Goal: Navigation & Orientation: Find specific page/section

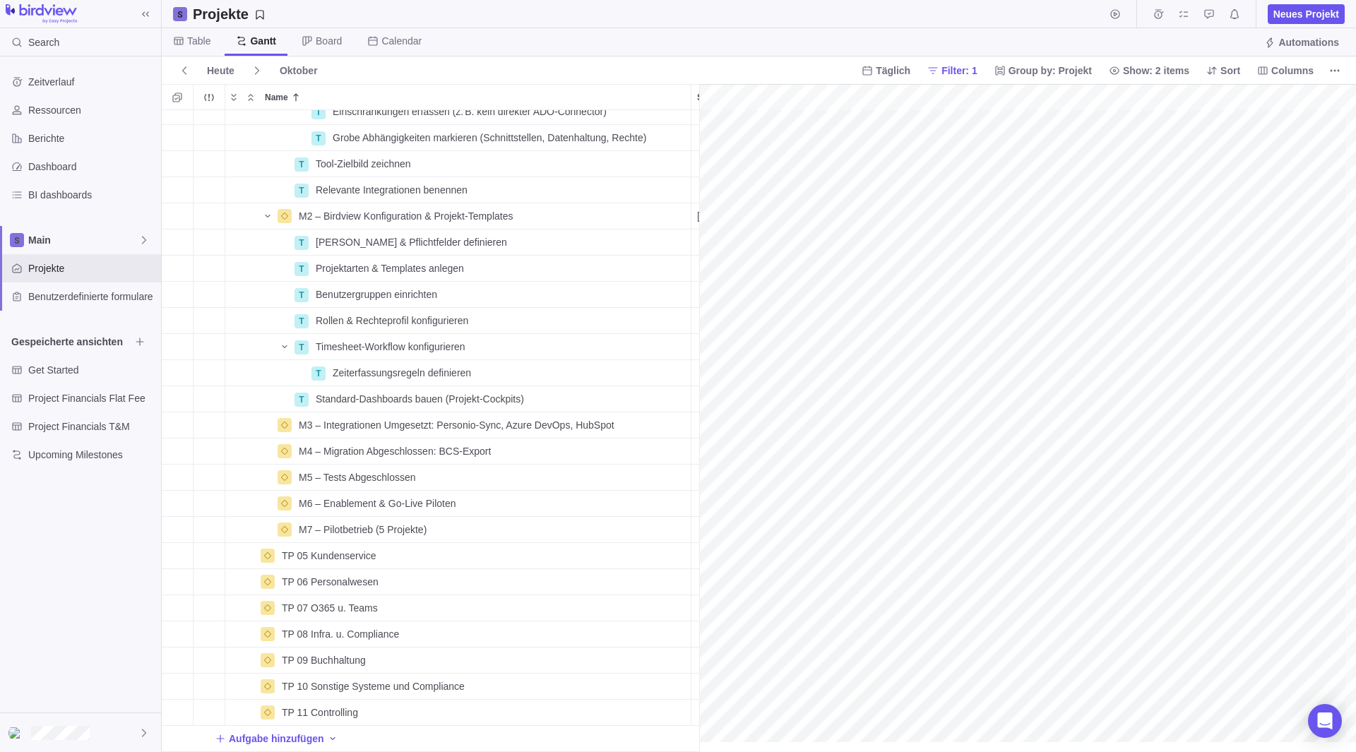
scroll to position [388, 0]
drag, startPoint x: 699, startPoint y: 138, endPoint x: 1148, endPoint y: 217, distance: 456.7
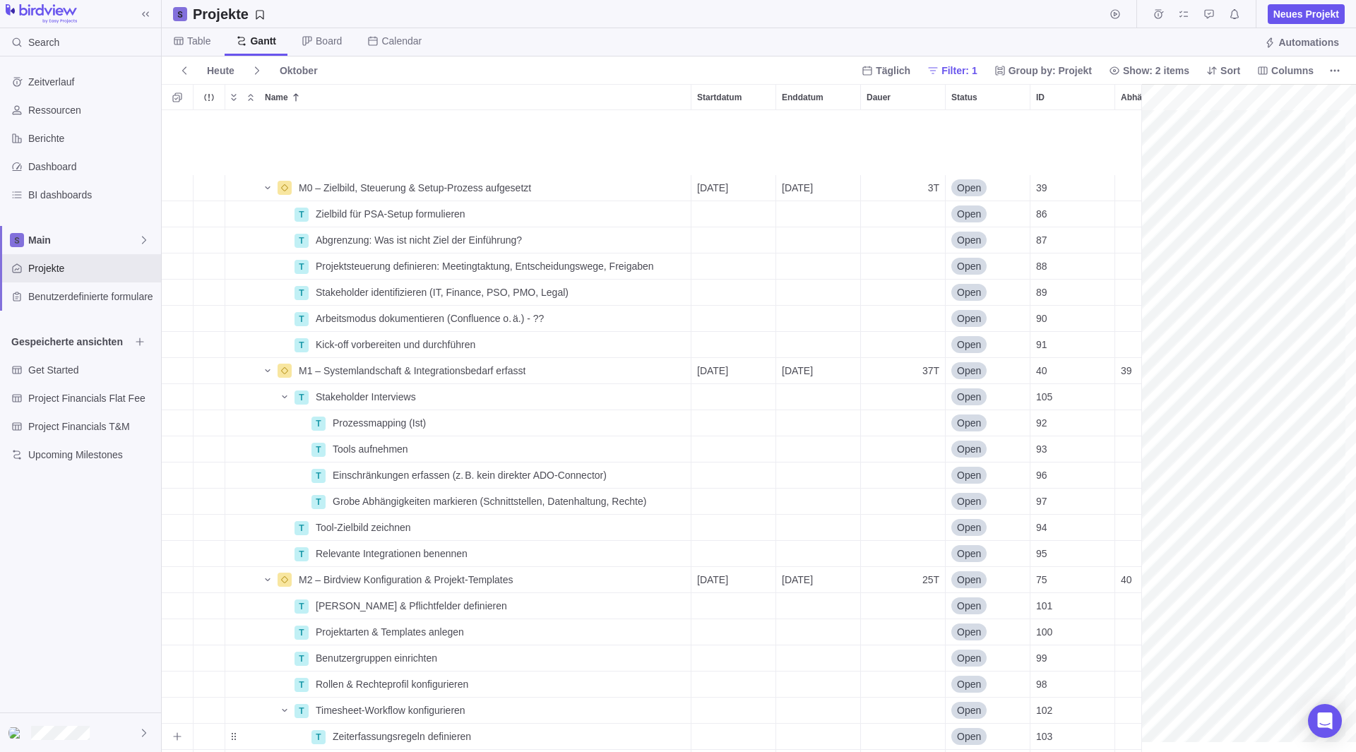
scroll to position [0, 703]
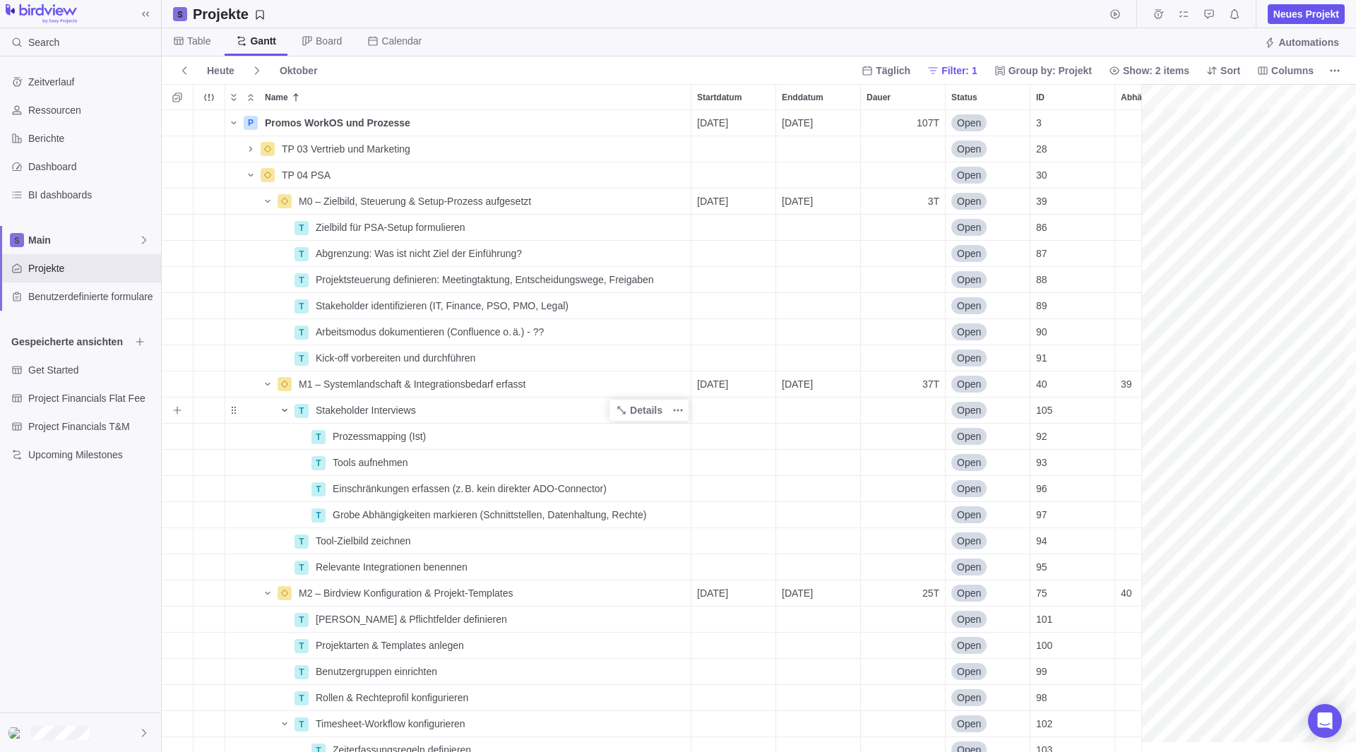
click at [279, 407] on icon "Name" at bounding box center [284, 410] width 11 height 11
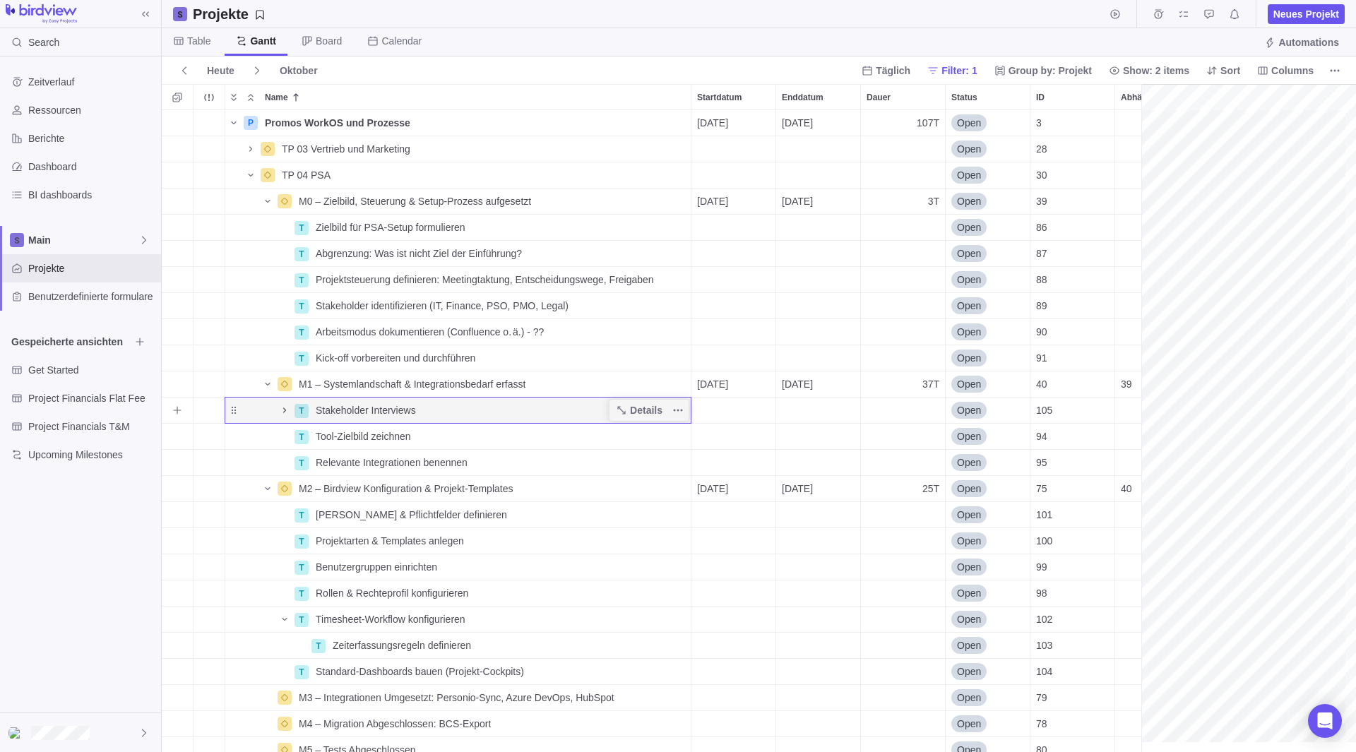
click at [285, 412] on icon "Name" at bounding box center [284, 410] width 11 height 11
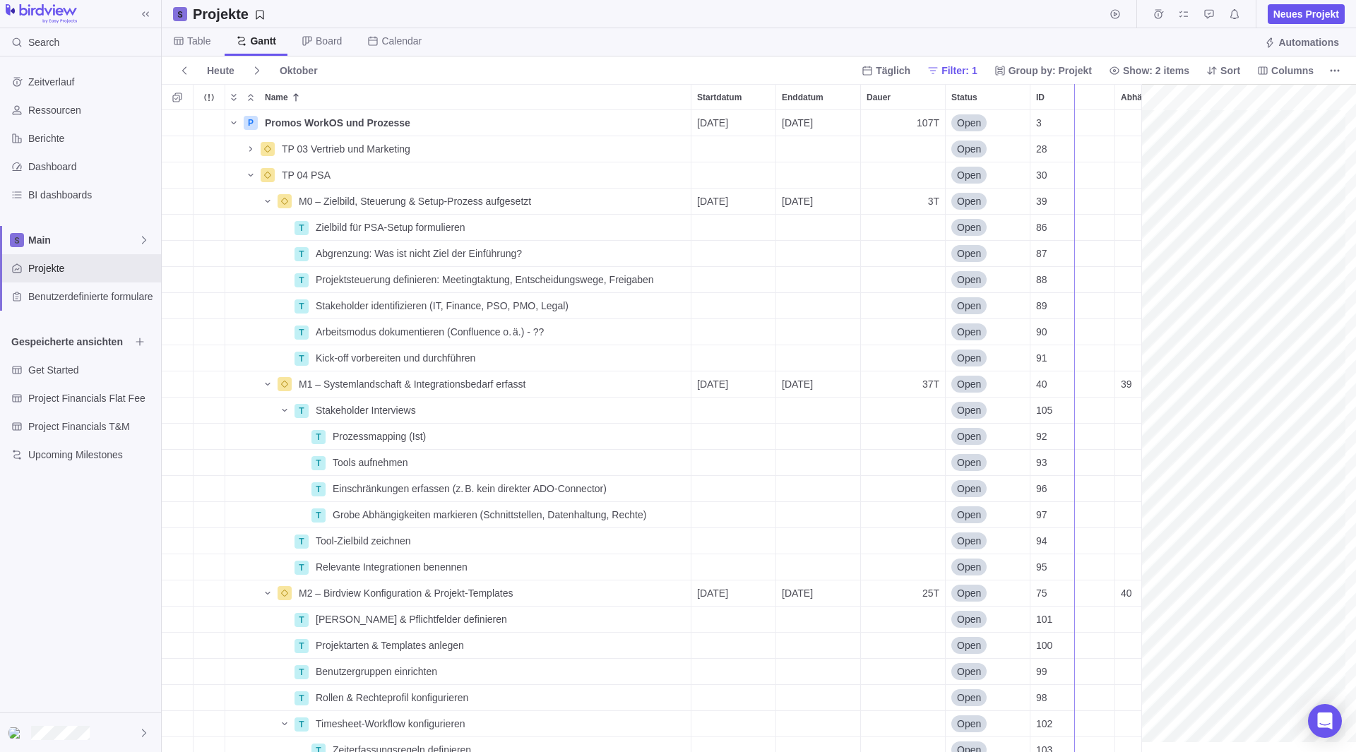
drag, startPoint x: 1143, startPoint y: 278, endPoint x: 1072, endPoint y: 283, distance: 70.8
drag, startPoint x: 1072, startPoint y: 283, endPoint x: 1036, endPoint y: 283, distance: 36.0
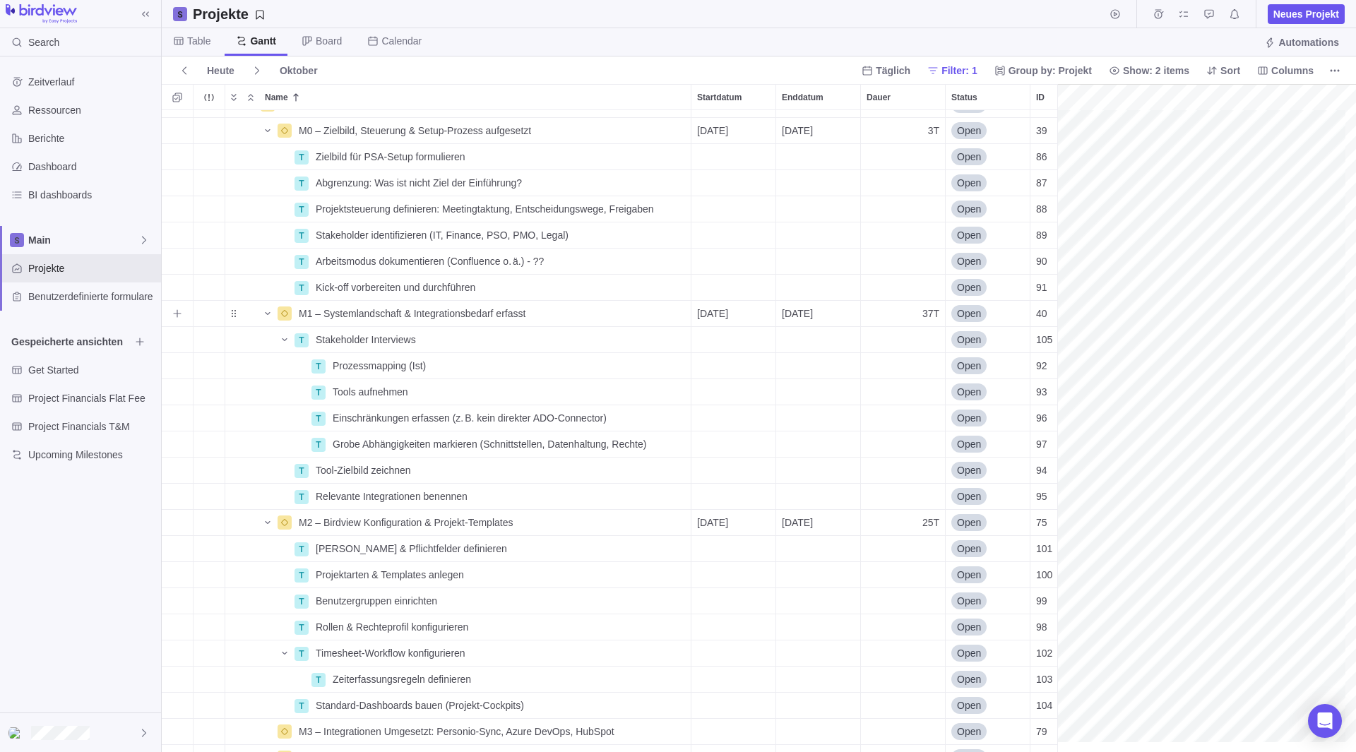
scroll to position [6, 703]
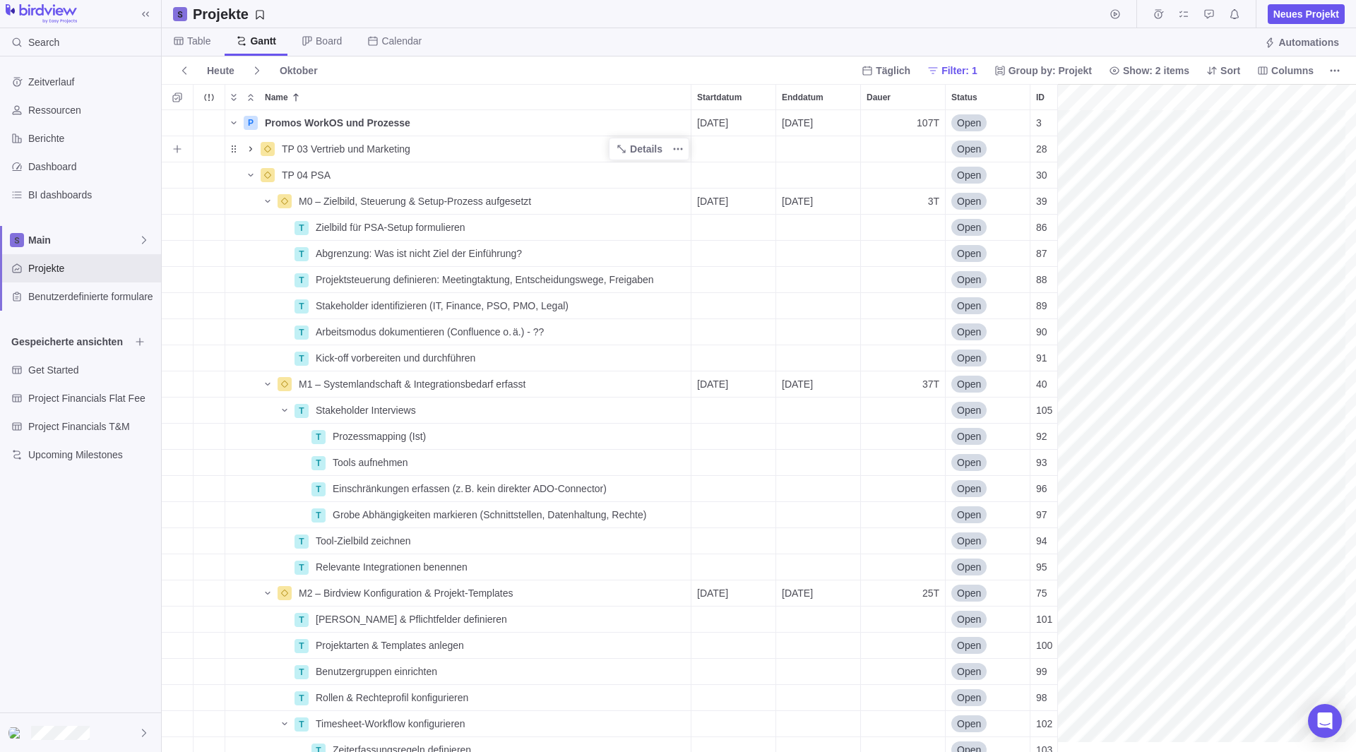
click at [251, 148] on icon "Name" at bounding box center [250, 148] width 11 height 11
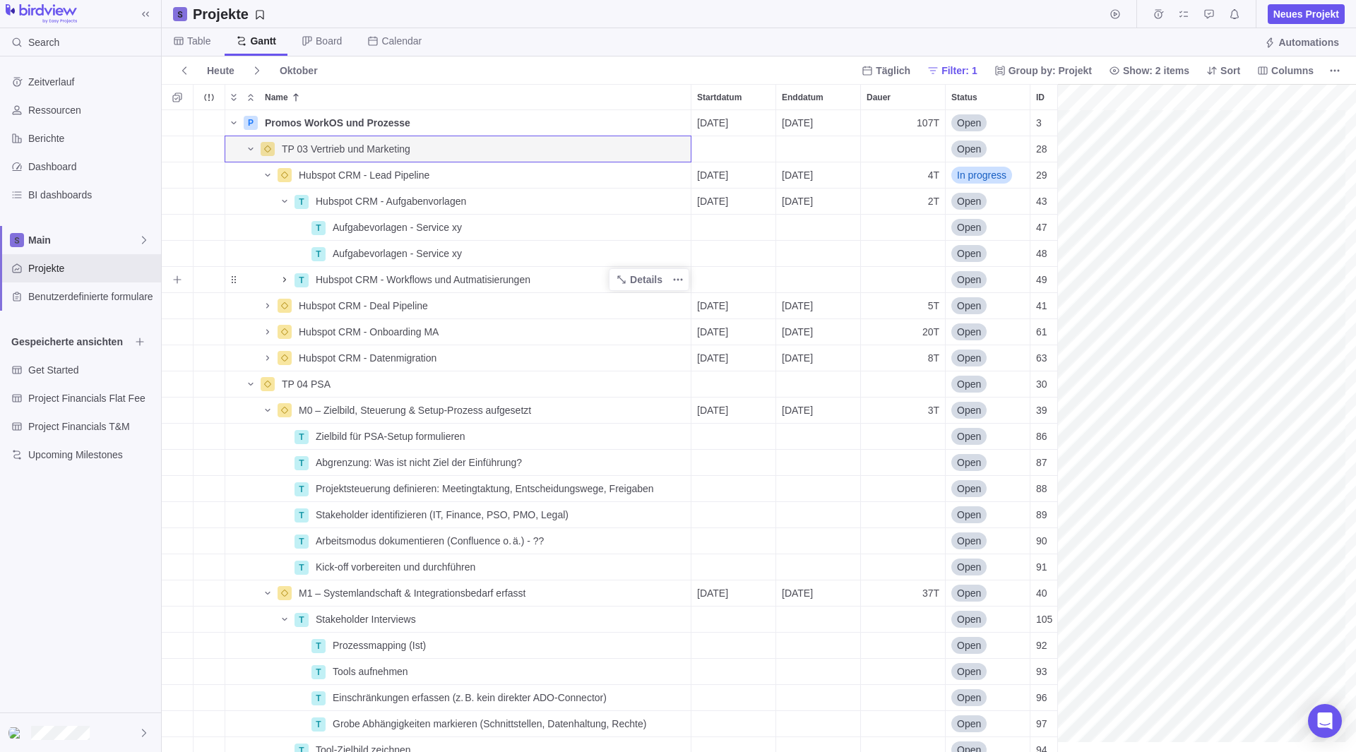
click at [285, 281] on icon "Name" at bounding box center [284, 279] width 11 height 11
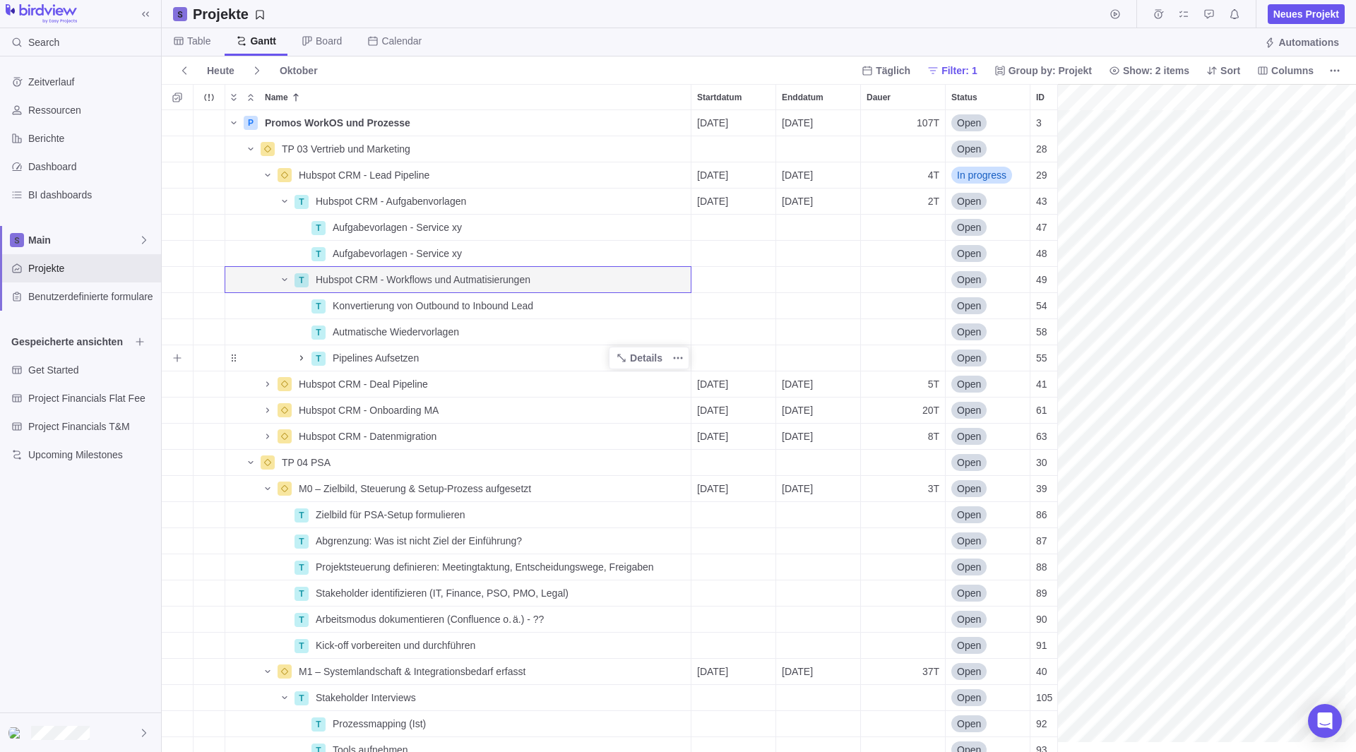
click at [301, 363] on icon "Name" at bounding box center [301, 357] width 11 height 11
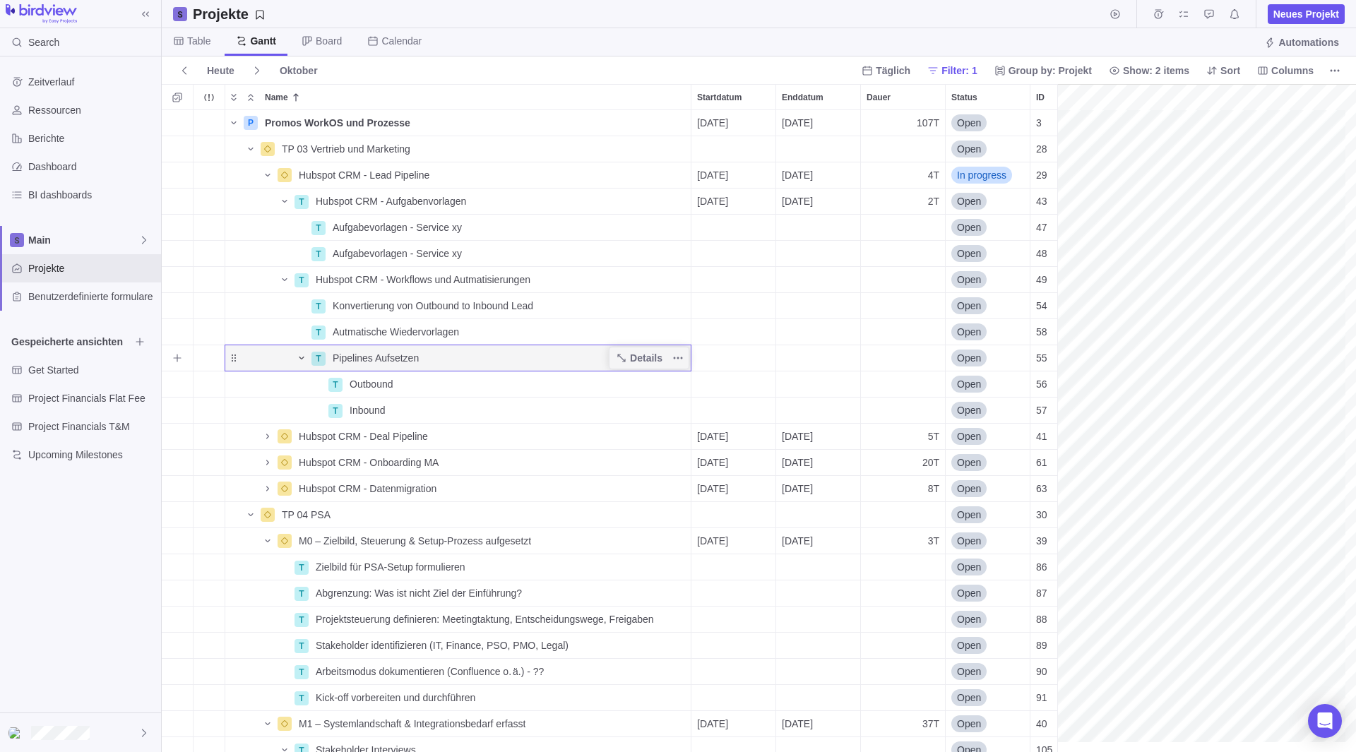
click at [301, 364] on span "Name" at bounding box center [301, 358] width 17 height 20
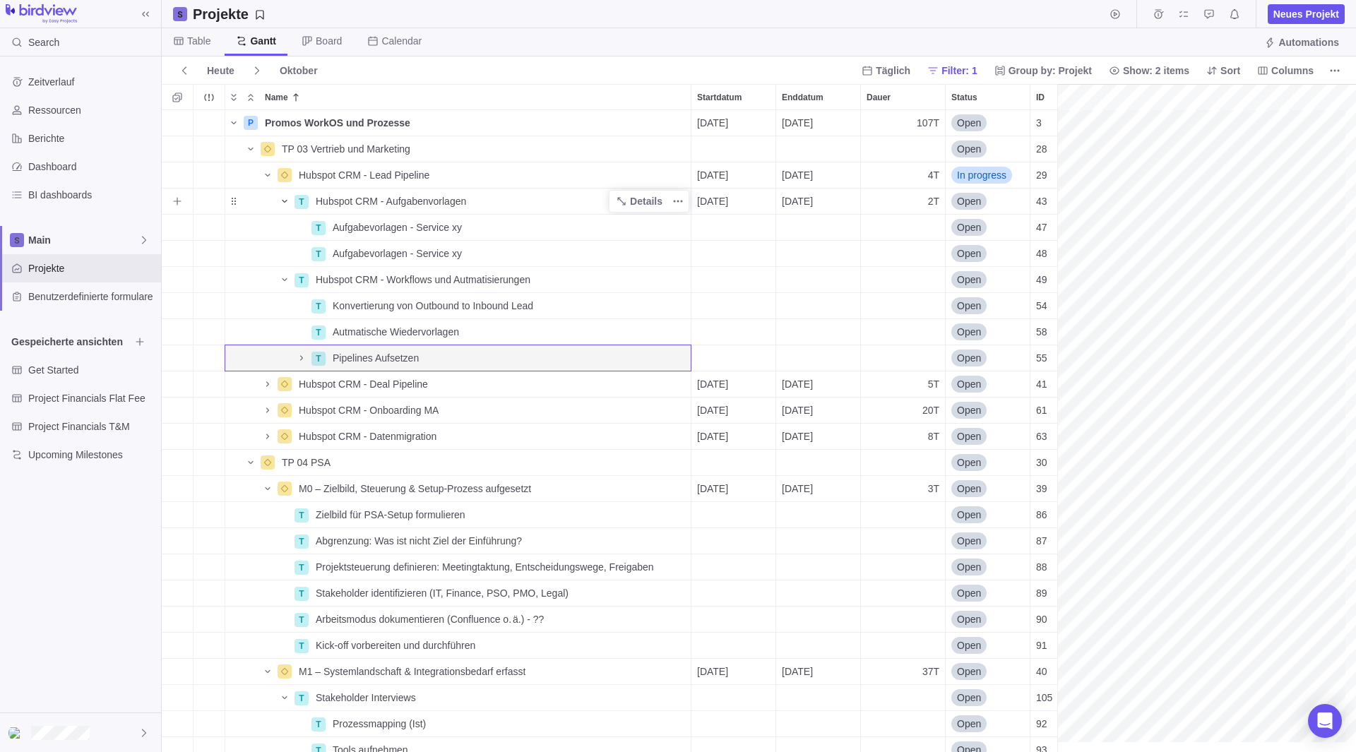
click at [285, 204] on icon "Name" at bounding box center [284, 201] width 11 height 11
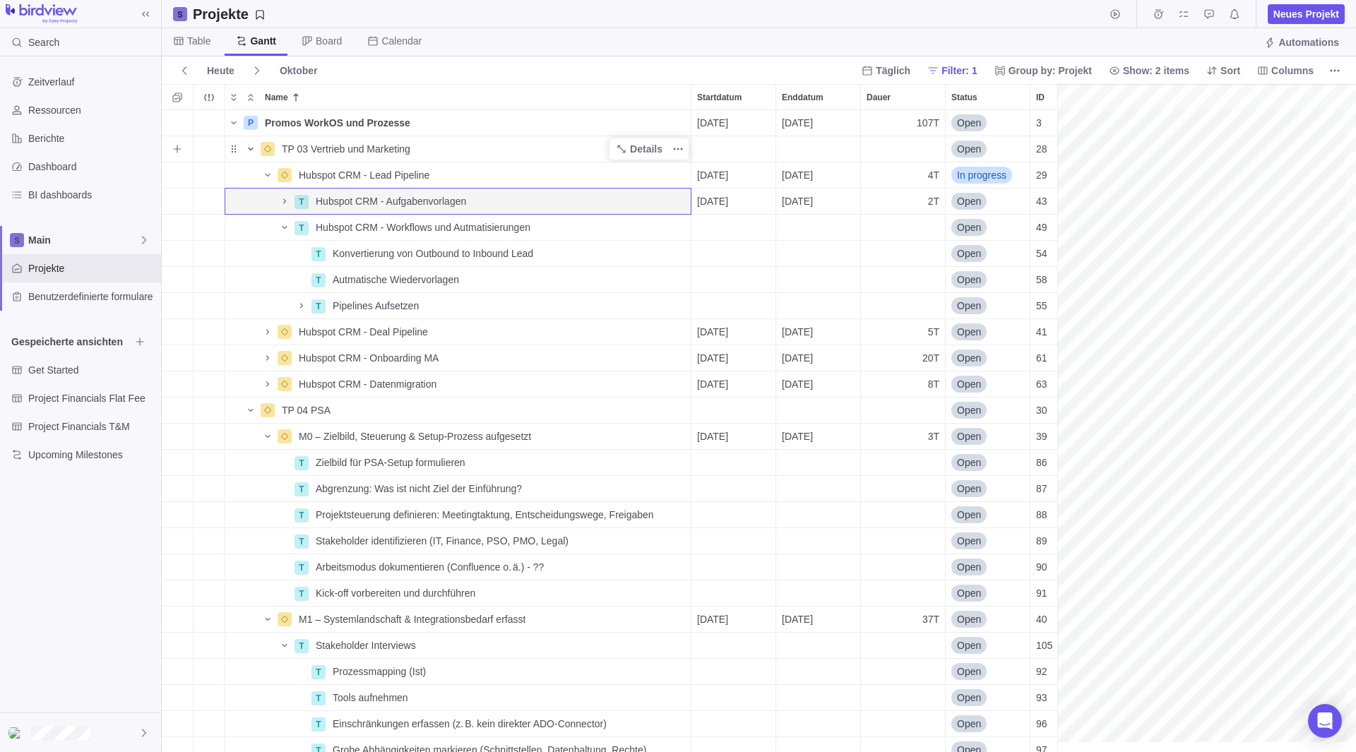
click at [250, 154] on icon "Name" at bounding box center [250, 148] width 11 height 11
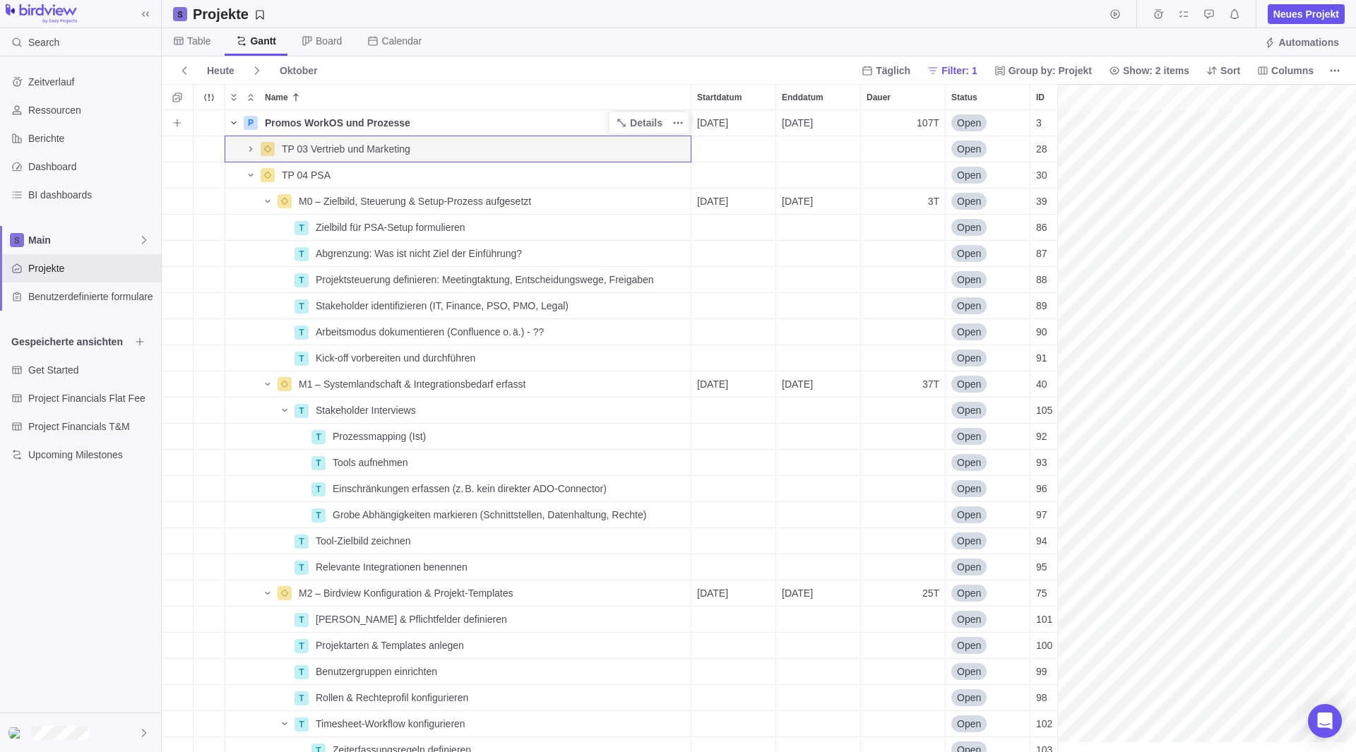
click at [233, 129] on span "Name" at bounding box center [233, 123] width 17 height 20
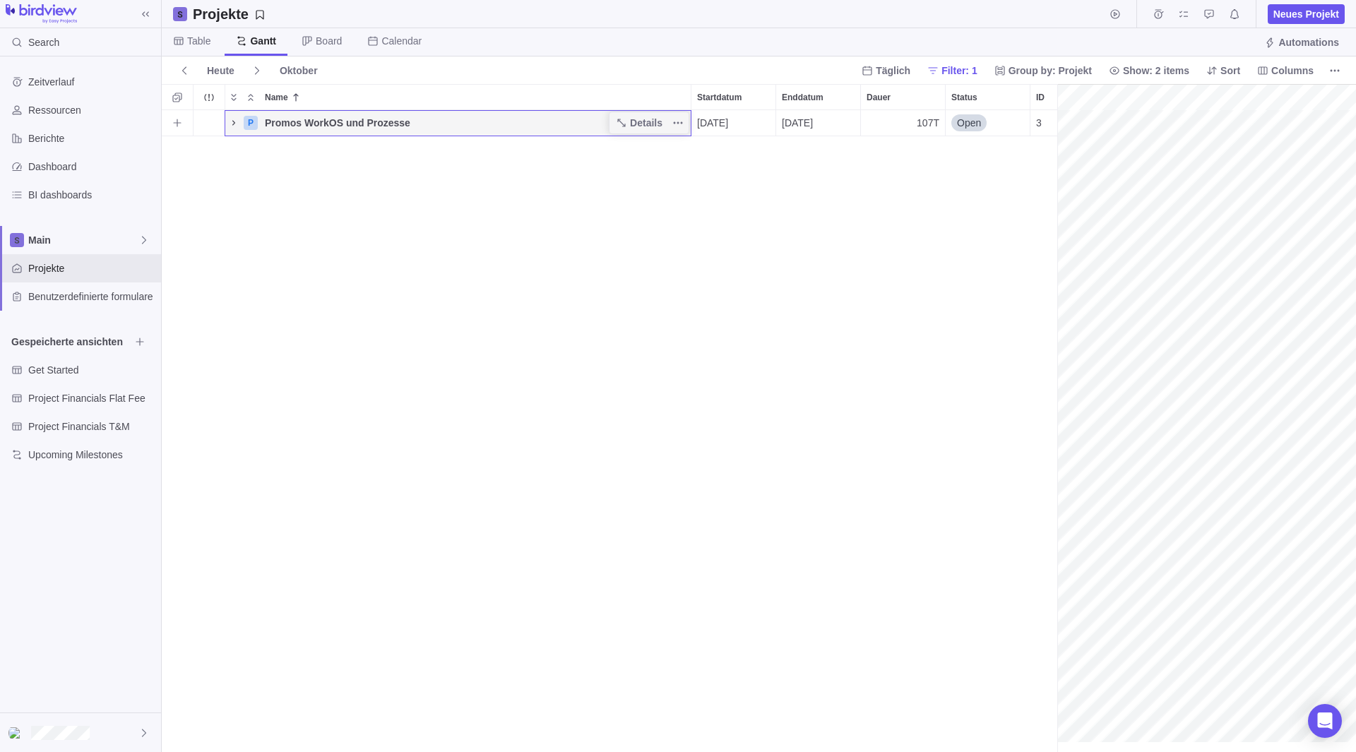
click at [230, 123] on icon "Name" at bounding box center [233, 122] width 11 height 11
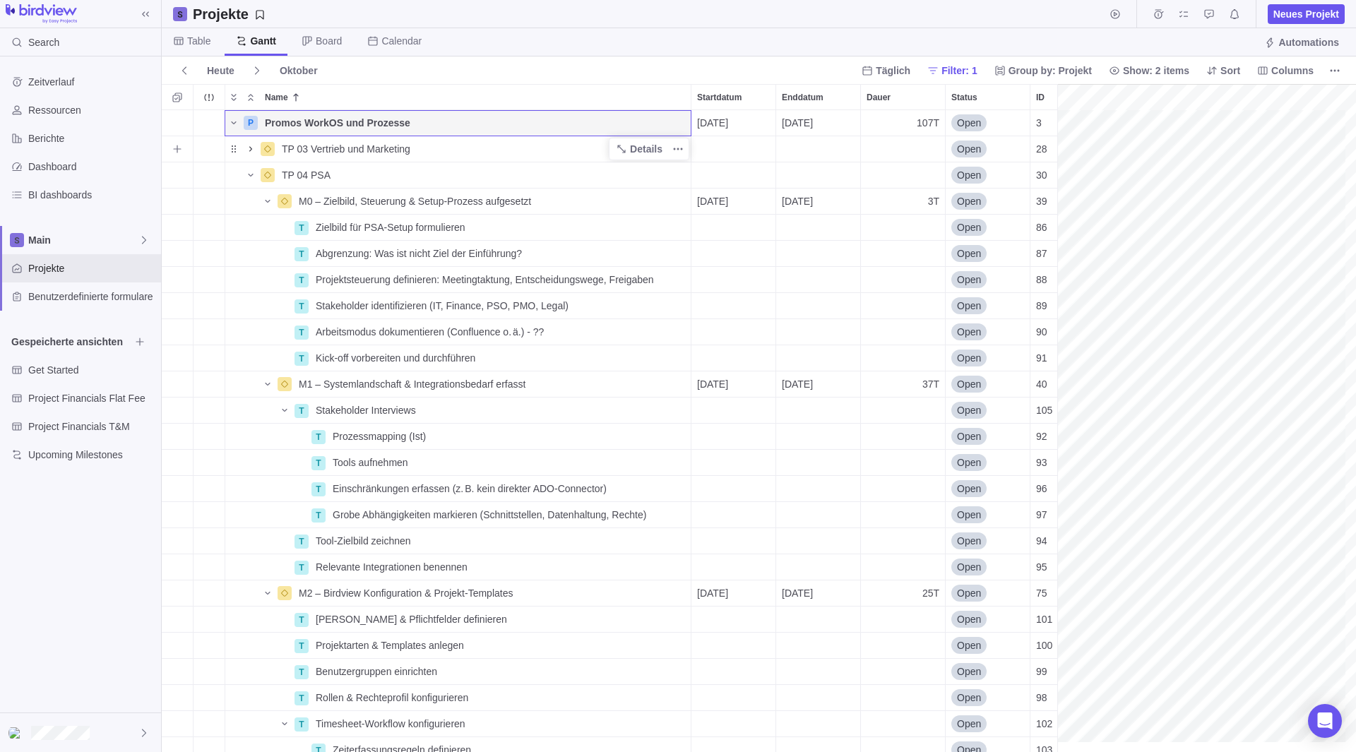
click at [254, 153] on icon "Name" at bounding box center [250, 148] width 11 height 11
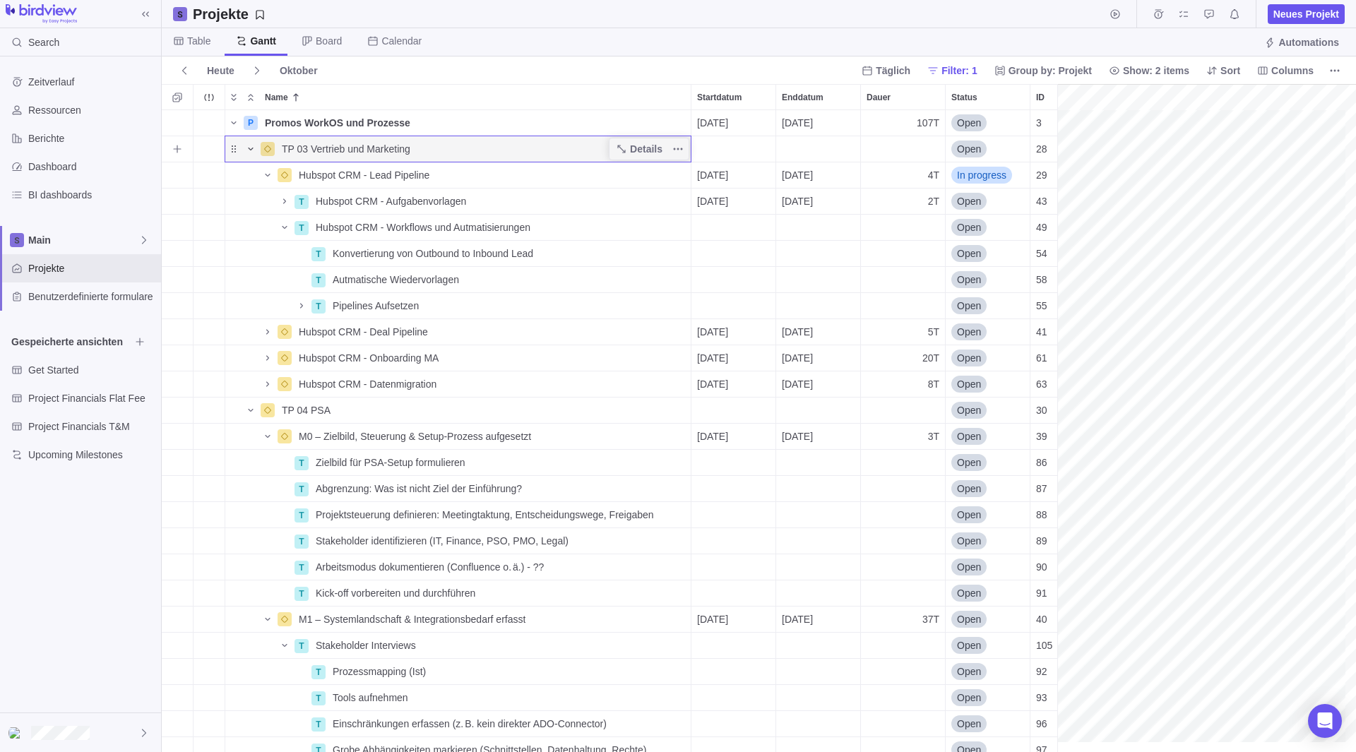
click at [247, 147] on icon "Name" at bounding box center [250, 148] width 11 height 11
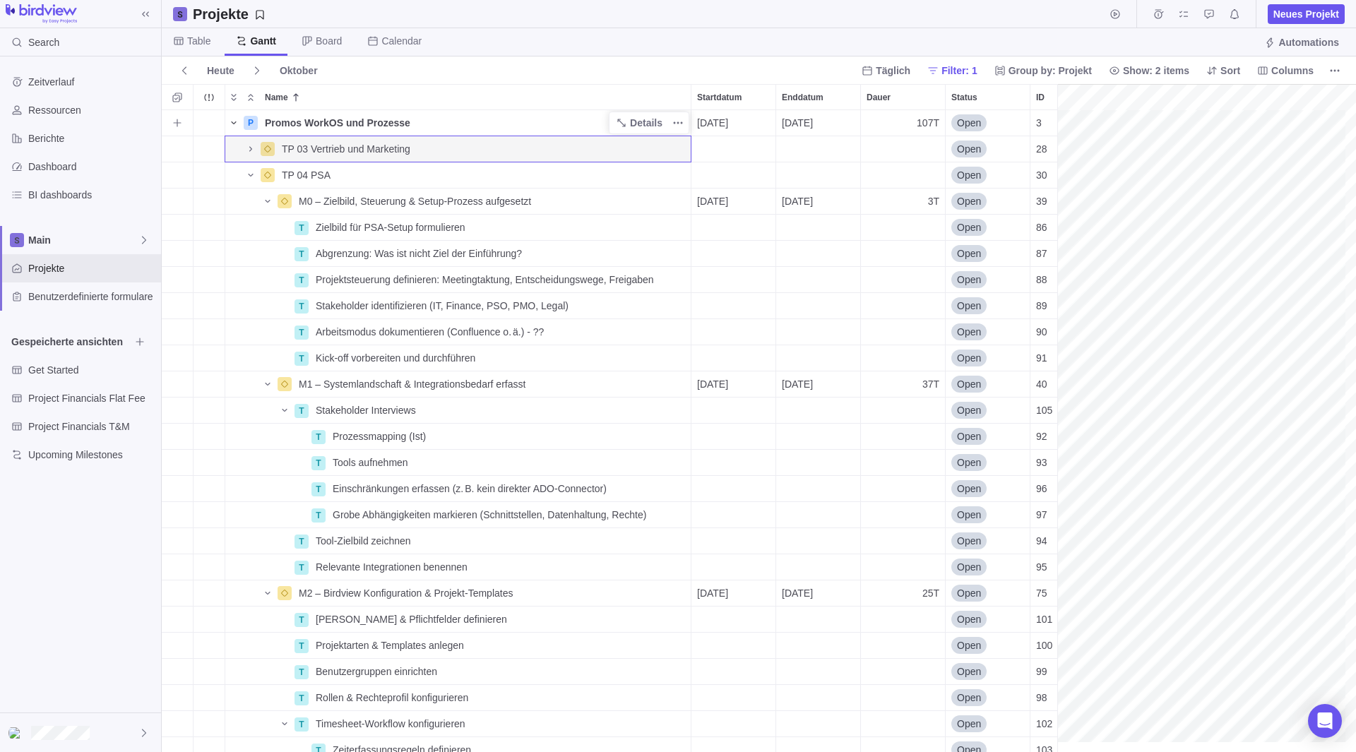
click at [237, 117] on icon "Name" at bounding box center [233, 122] width 11 height 11
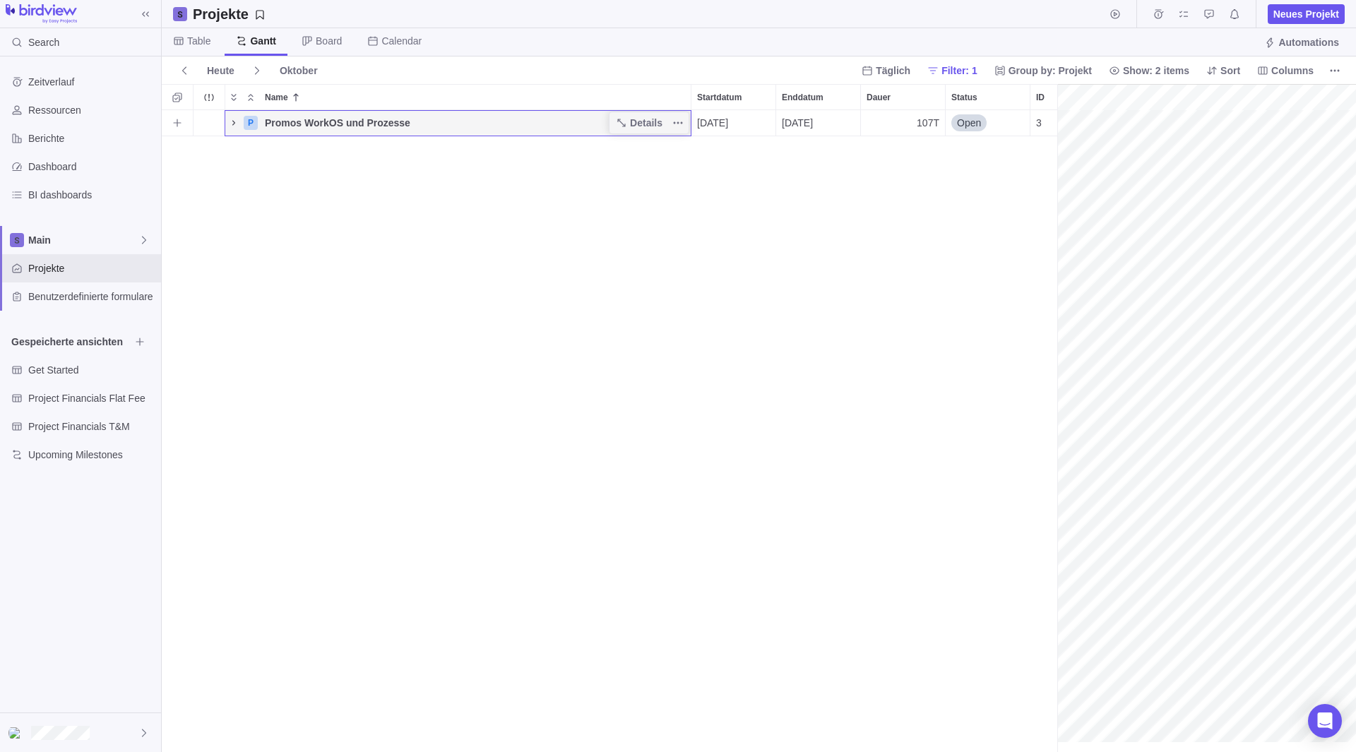
click at [234, 122] on icon "Name" at bounding box center [233, 122] width 3 height 5
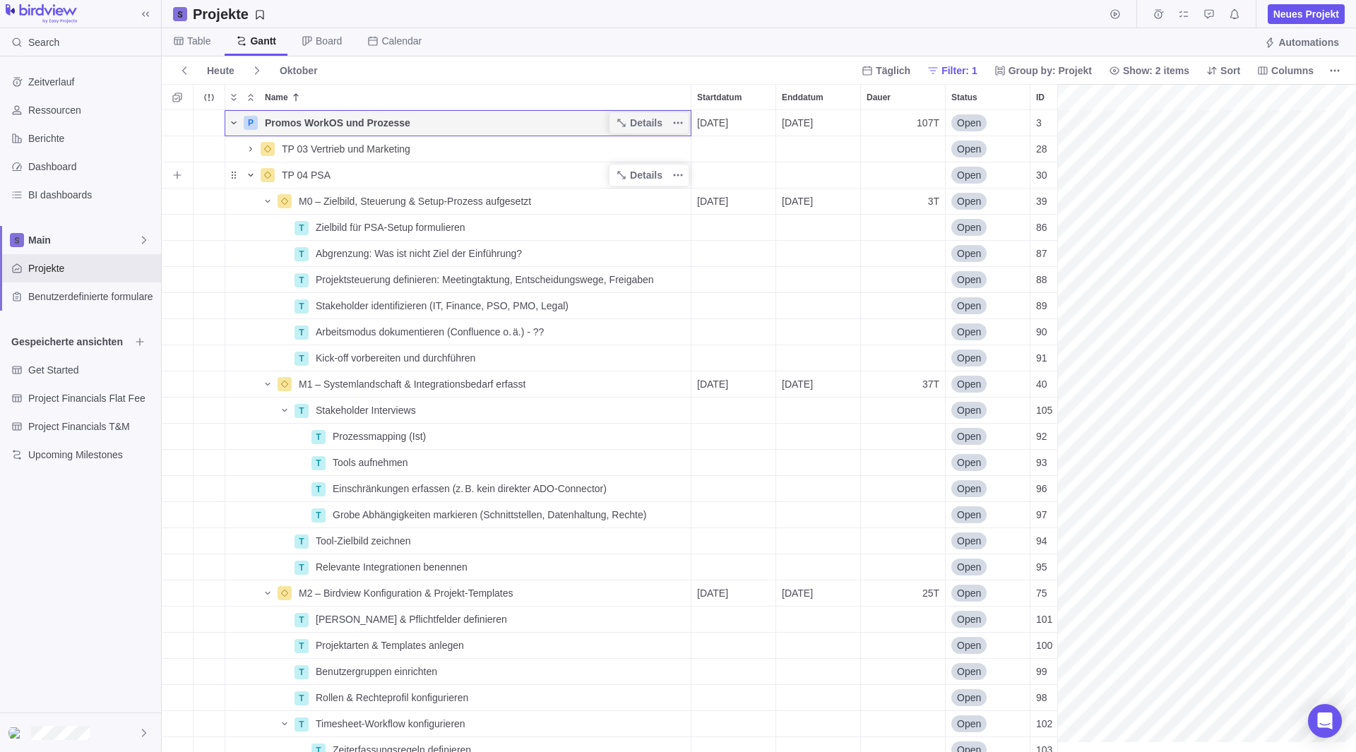
click at [250, 173] on icon "Name" at bounding box center [250, 175] width 11 height 11
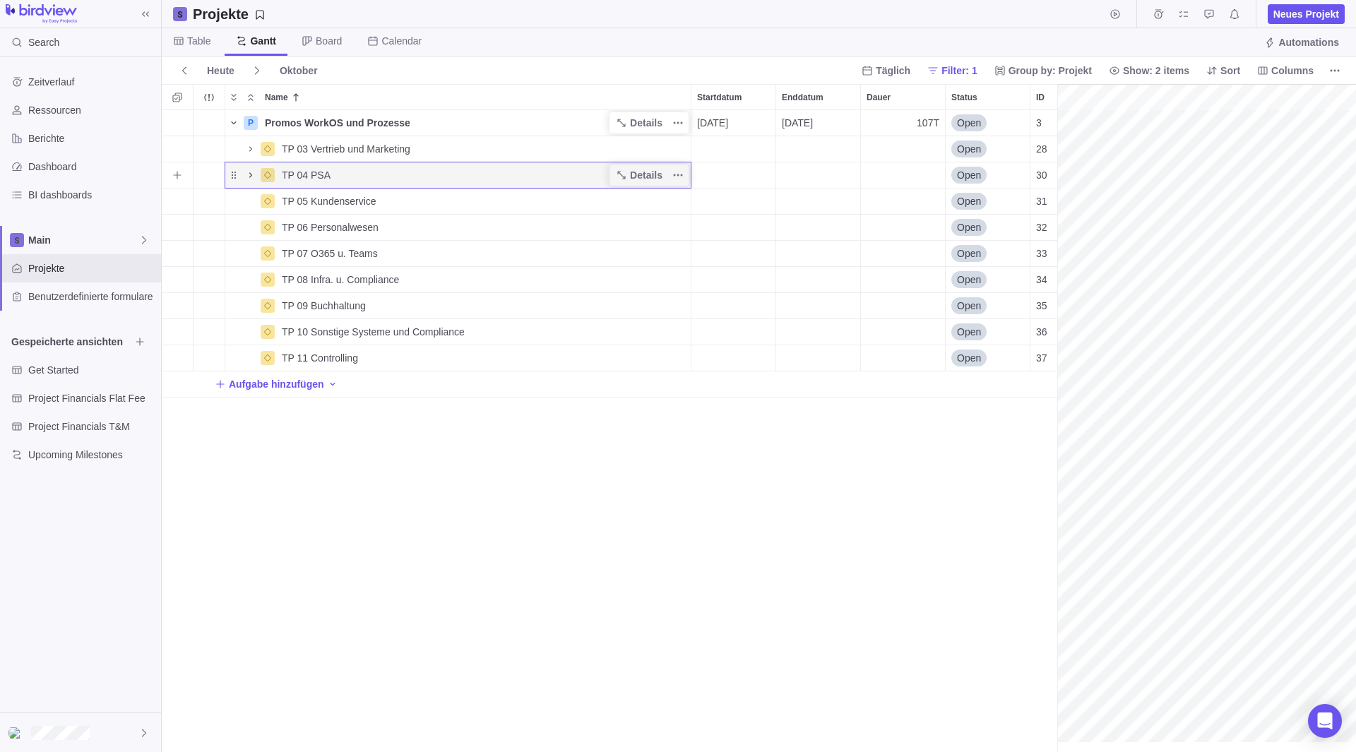
click at [247, 174] on icon "Name" at bounding box center [250, 175] width 11 height 11
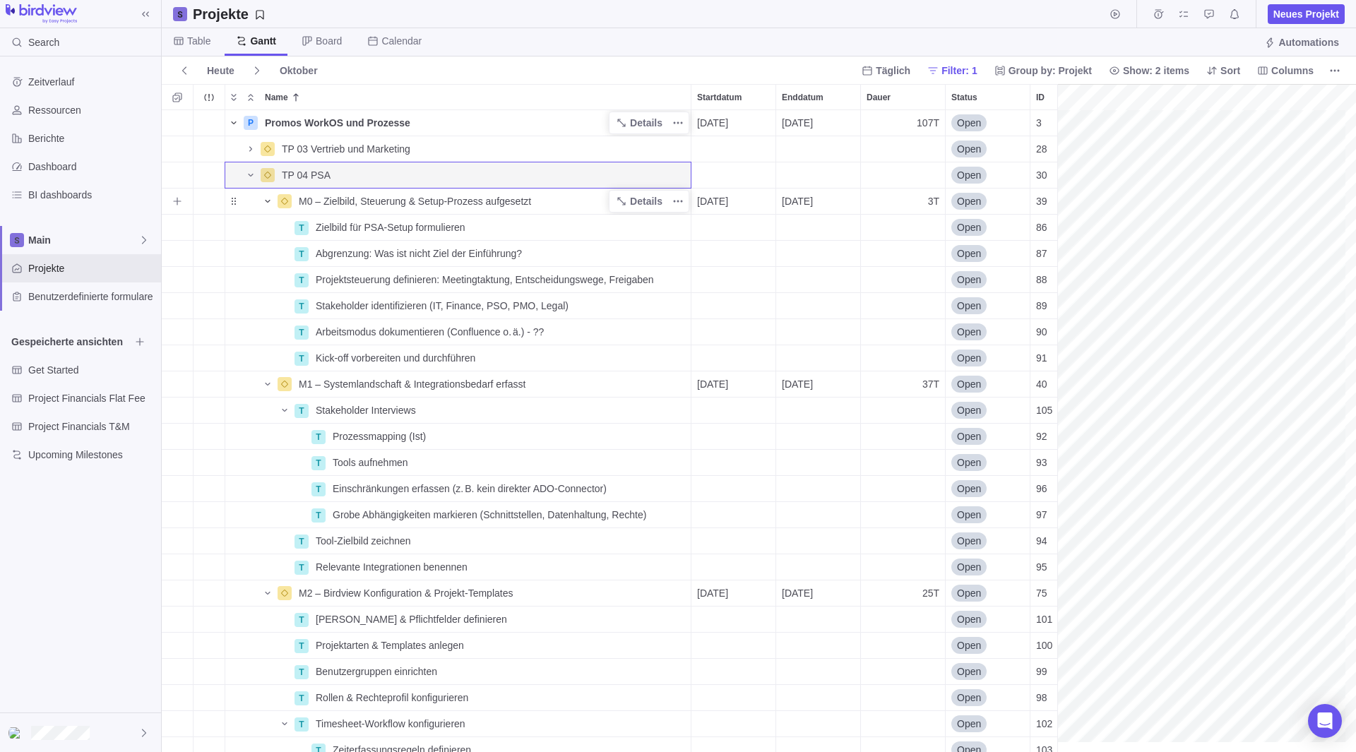
click at [261, 206] on span "Name" at bounding box center [267, 201] width 17 height 20
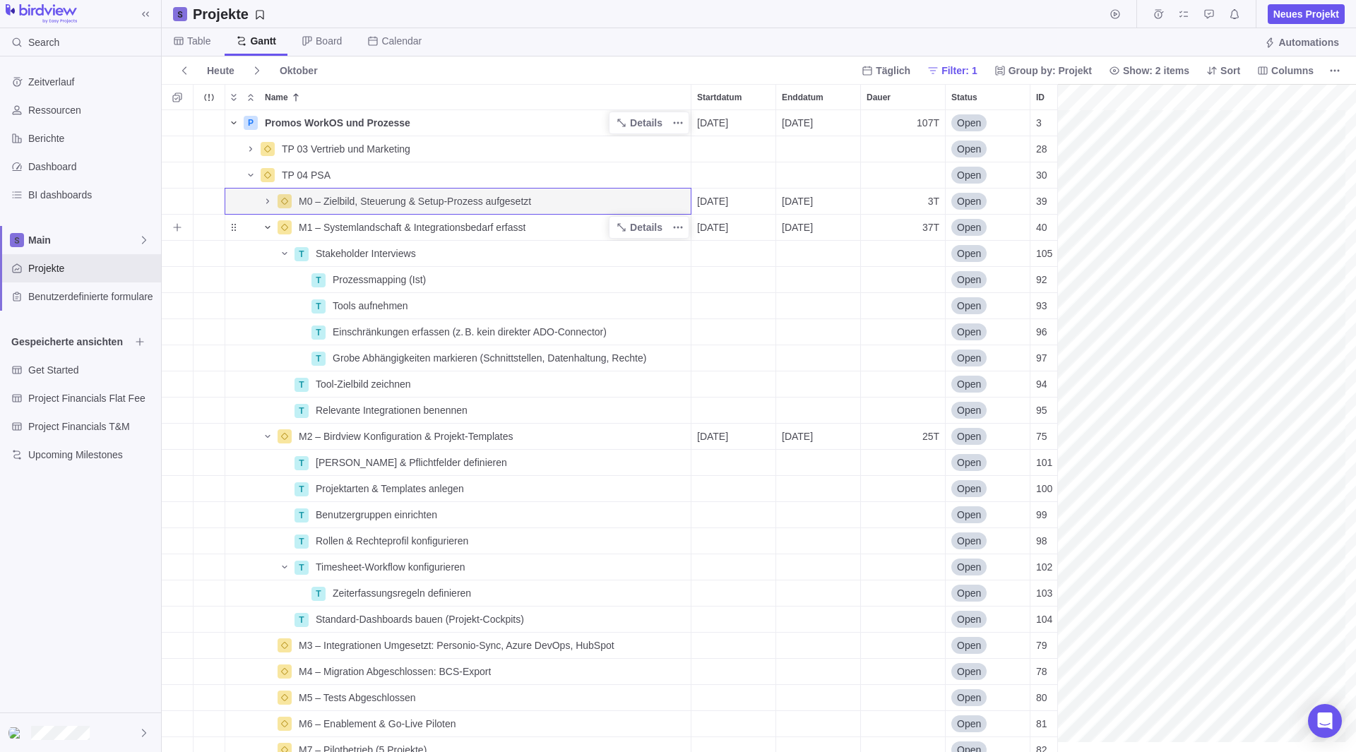
click at [273, 231] on span "Name" at bounding box center [267, 228] width 17 height 20
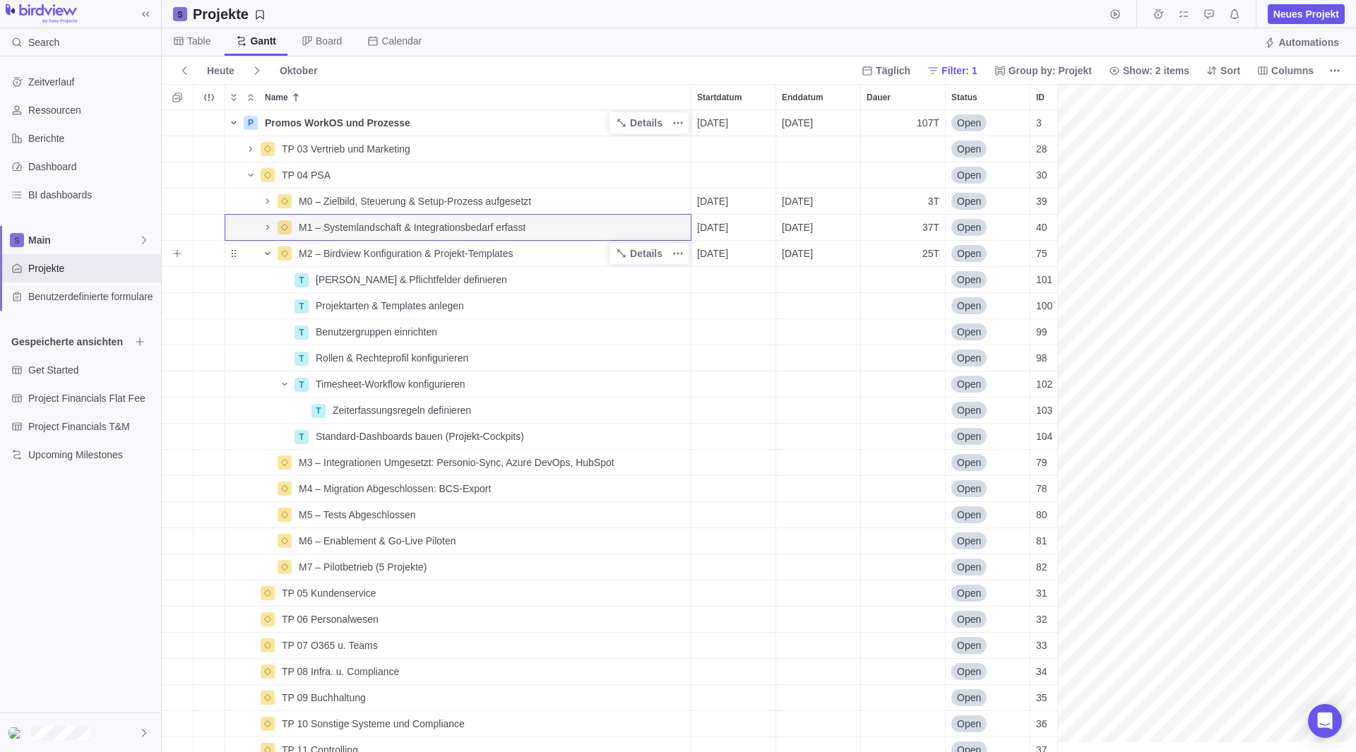
click at [268, 252] on icon "Name" at bounding box center [267, 253] width 11 height 11
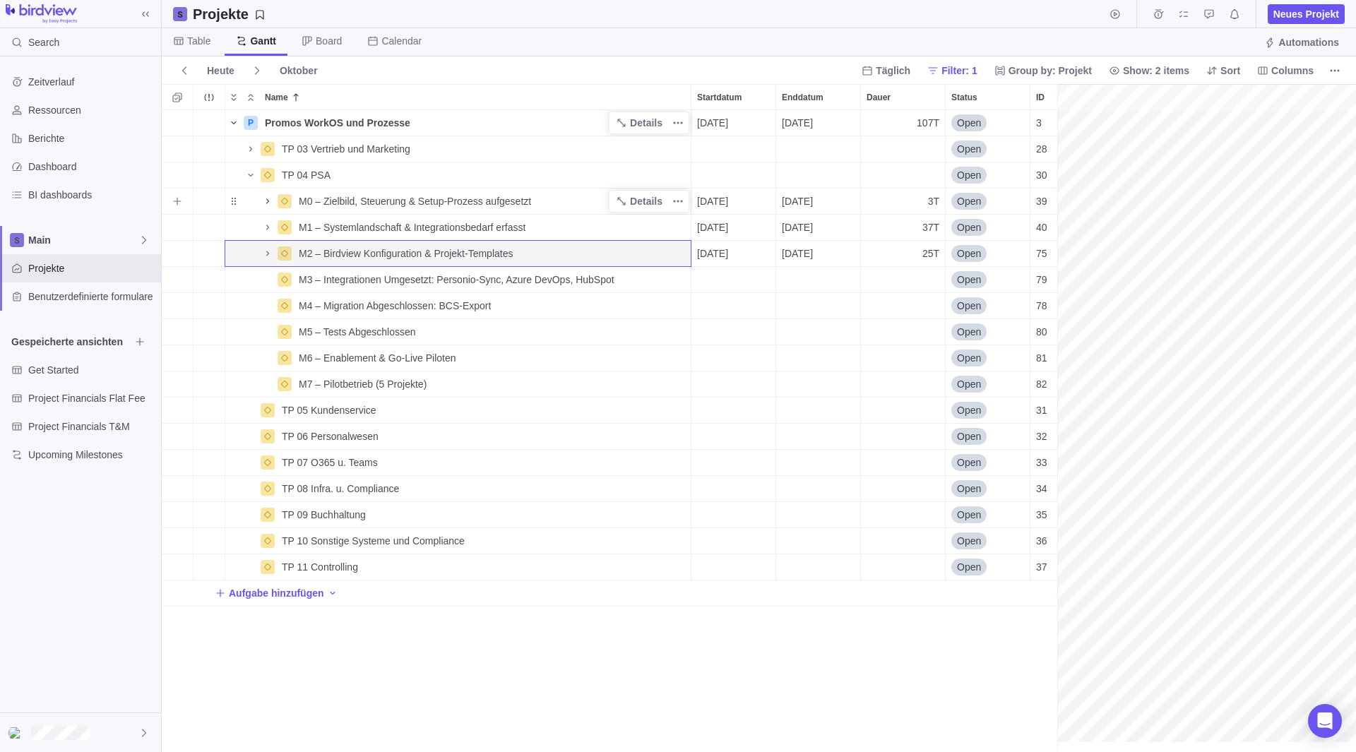
click at [268, 203] on icon "Name" at bounding box center [267, 201] width 11 height 11
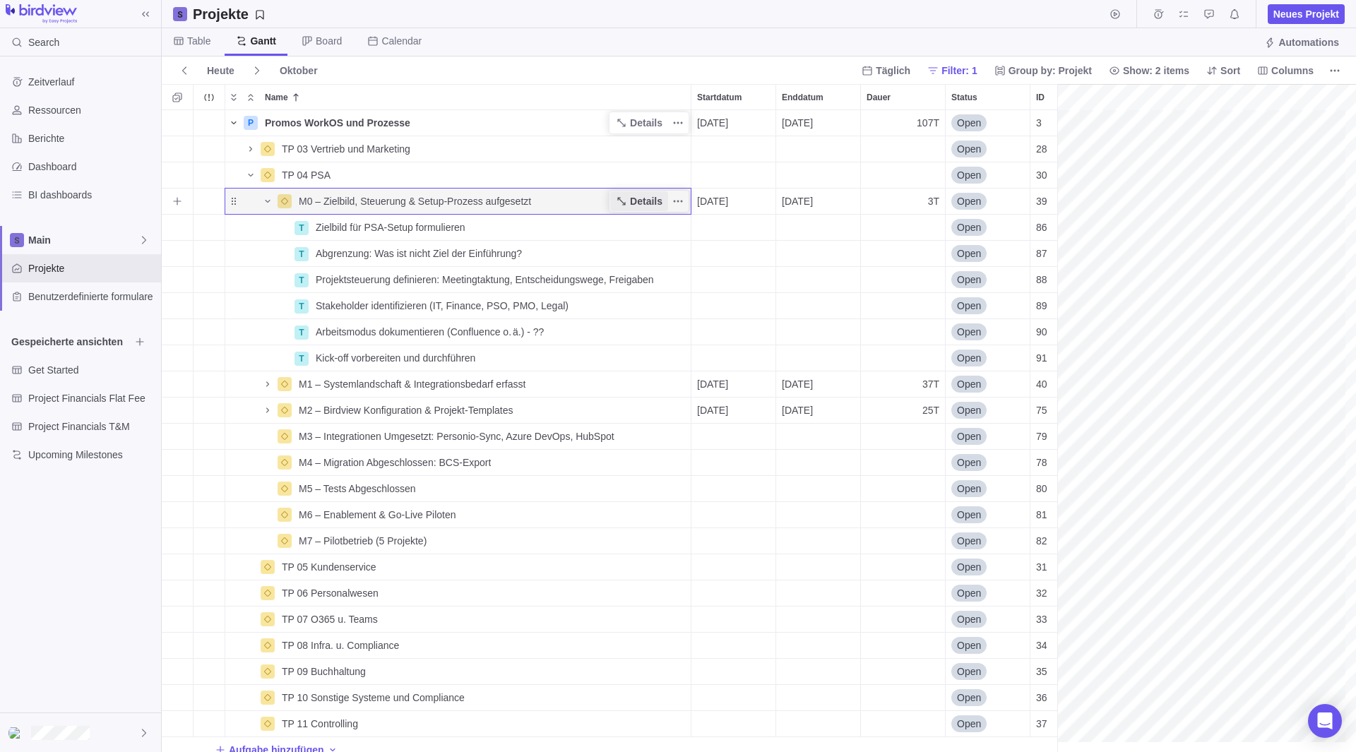
click at [650, 202] on span "Details" at bounding box center [646, 201] width 32 height 14
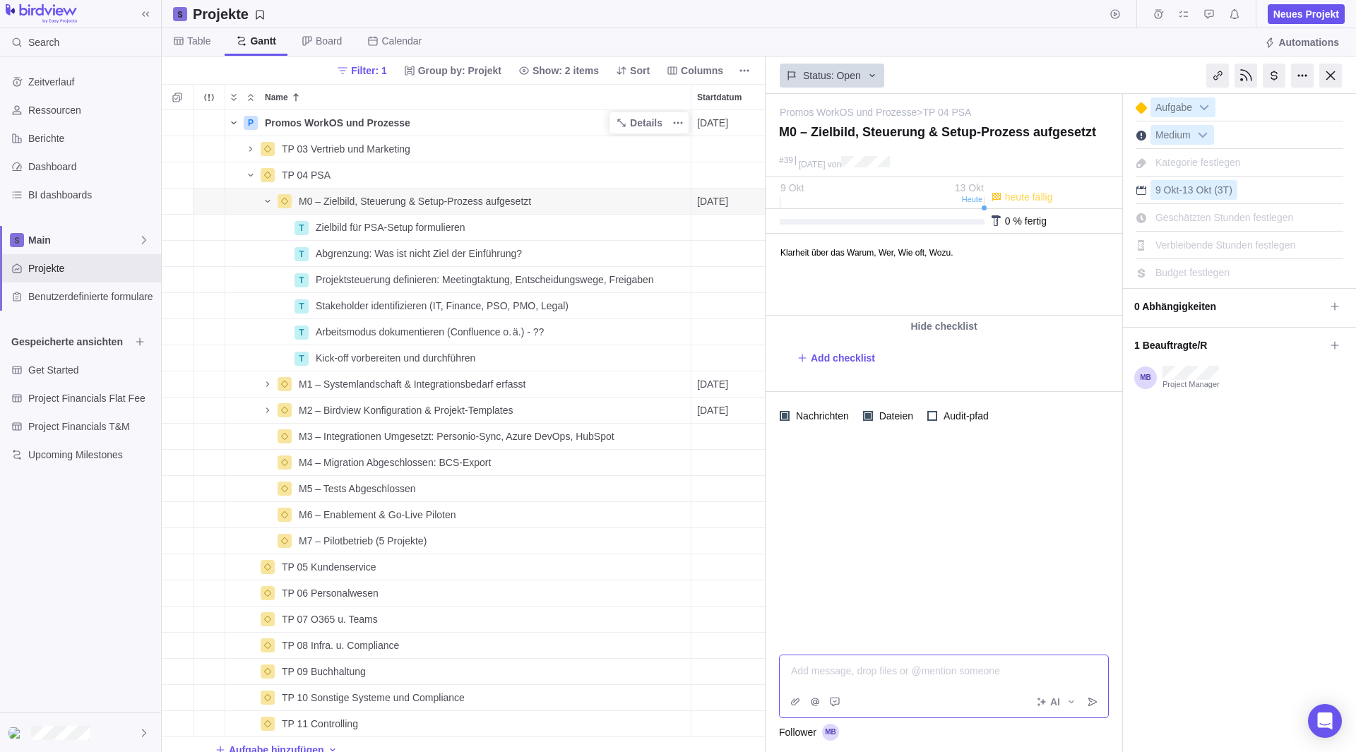
click at [861, 657] on div "Add message, drop files or @mention someone AI" at bounding box center [944, 687] width 330 height 64
click at [245, 151] on icon "Name" at bounding box center [250, 148] width 11 height 11
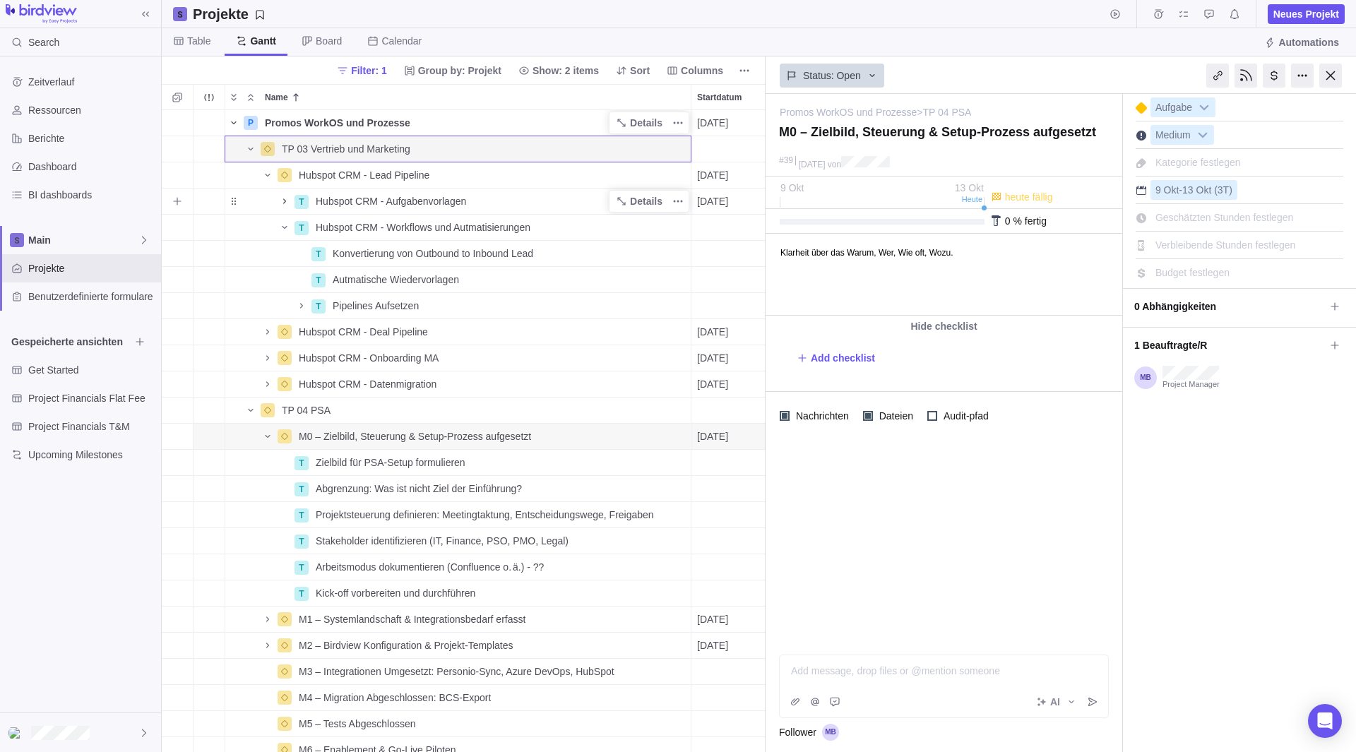
click at [287, 199] on icon "Name" at bounding box center [284, 201] width 11 height 11
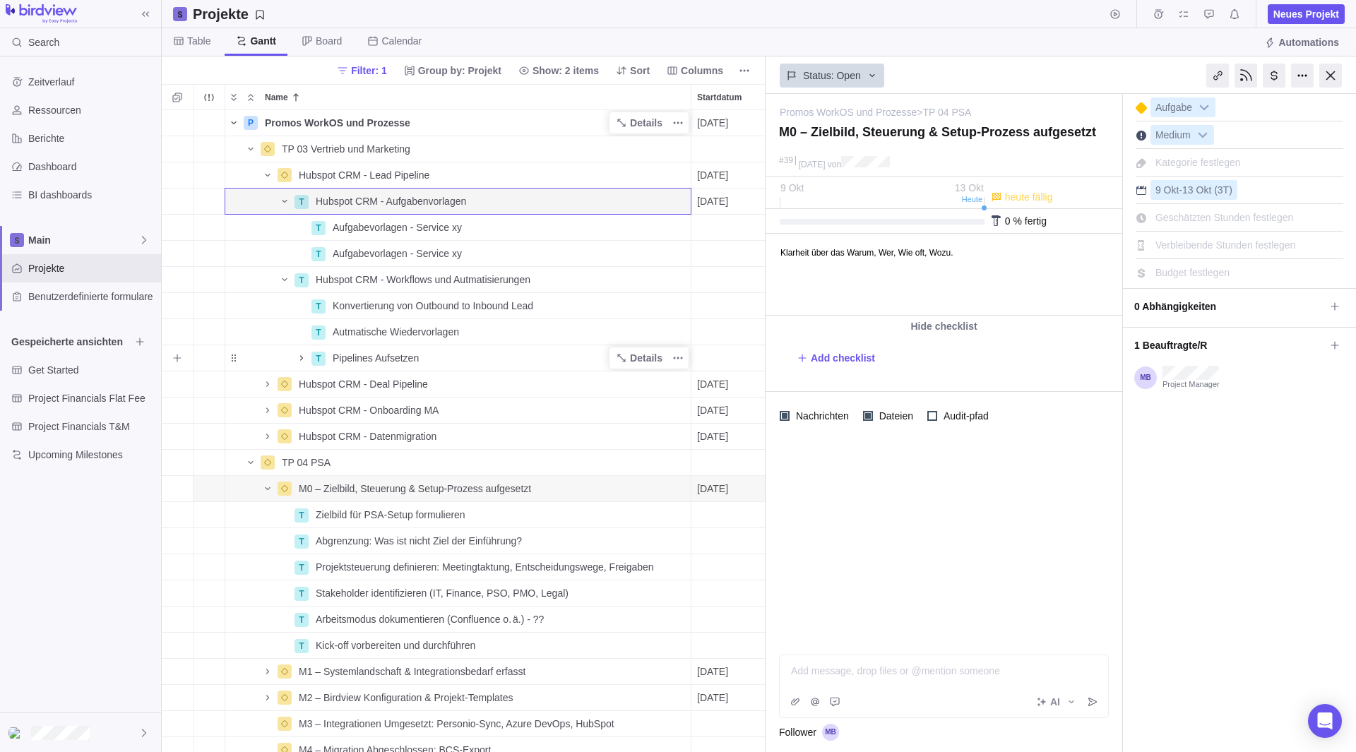
click at [309, 362] on span "Name" at bounding box center [301, 358] width 17 height 20
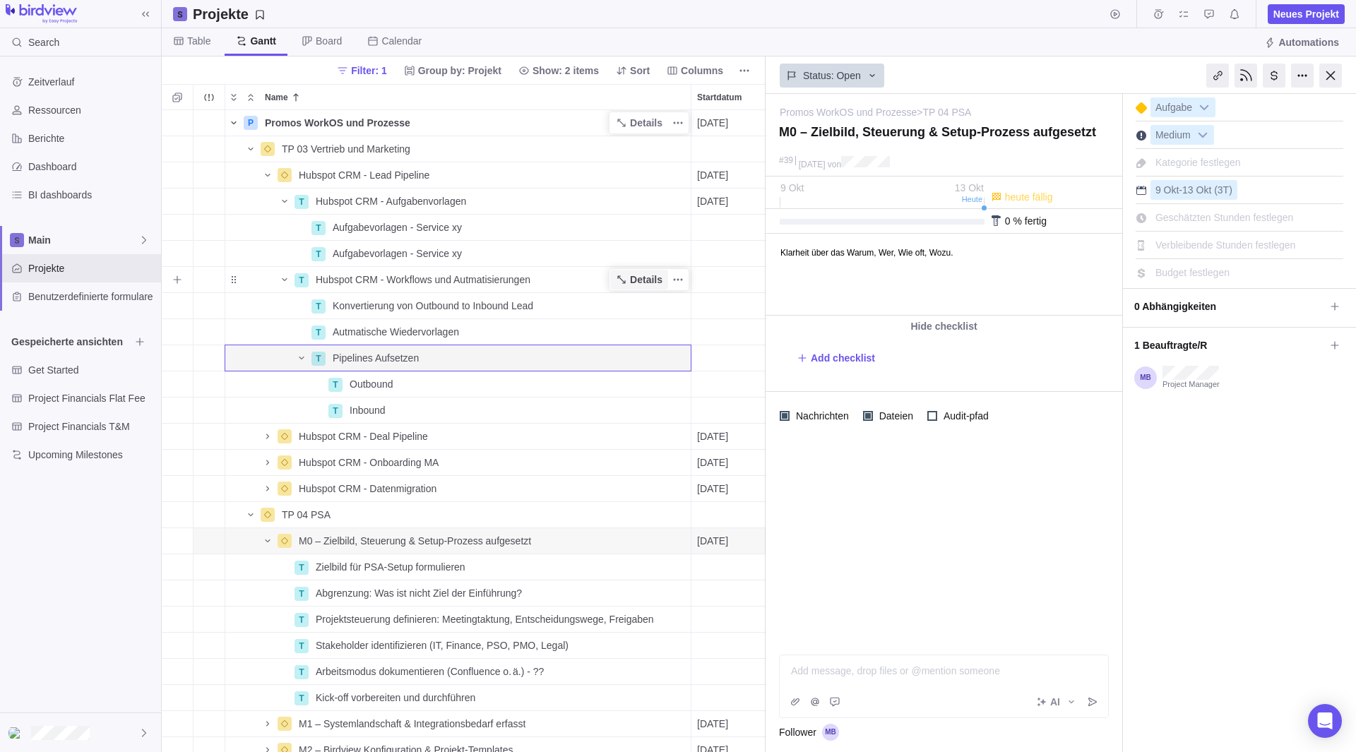
click at [631, 285] on span "Details" at bounding box center [639, 280] width 58 height 20
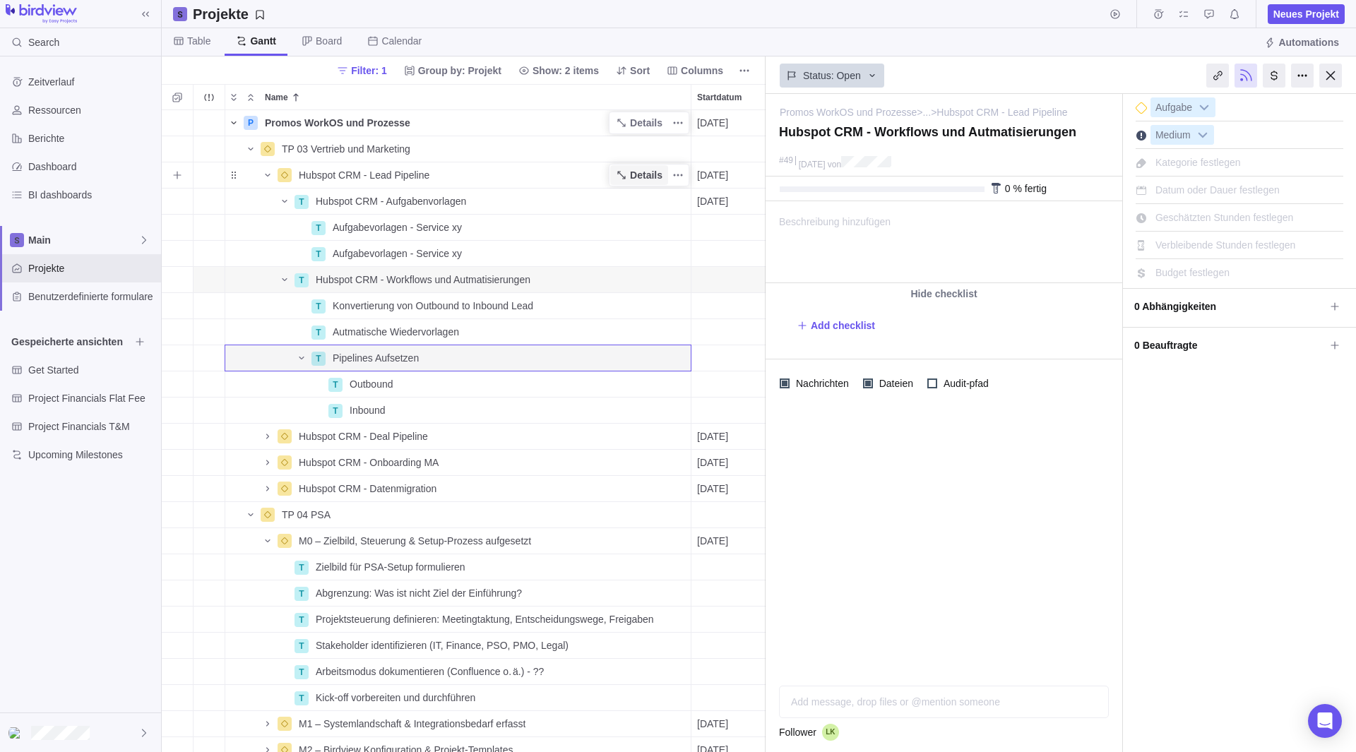
click at [636, 177] on span "Details" at bounding box center [646, 175] width 32 height 14
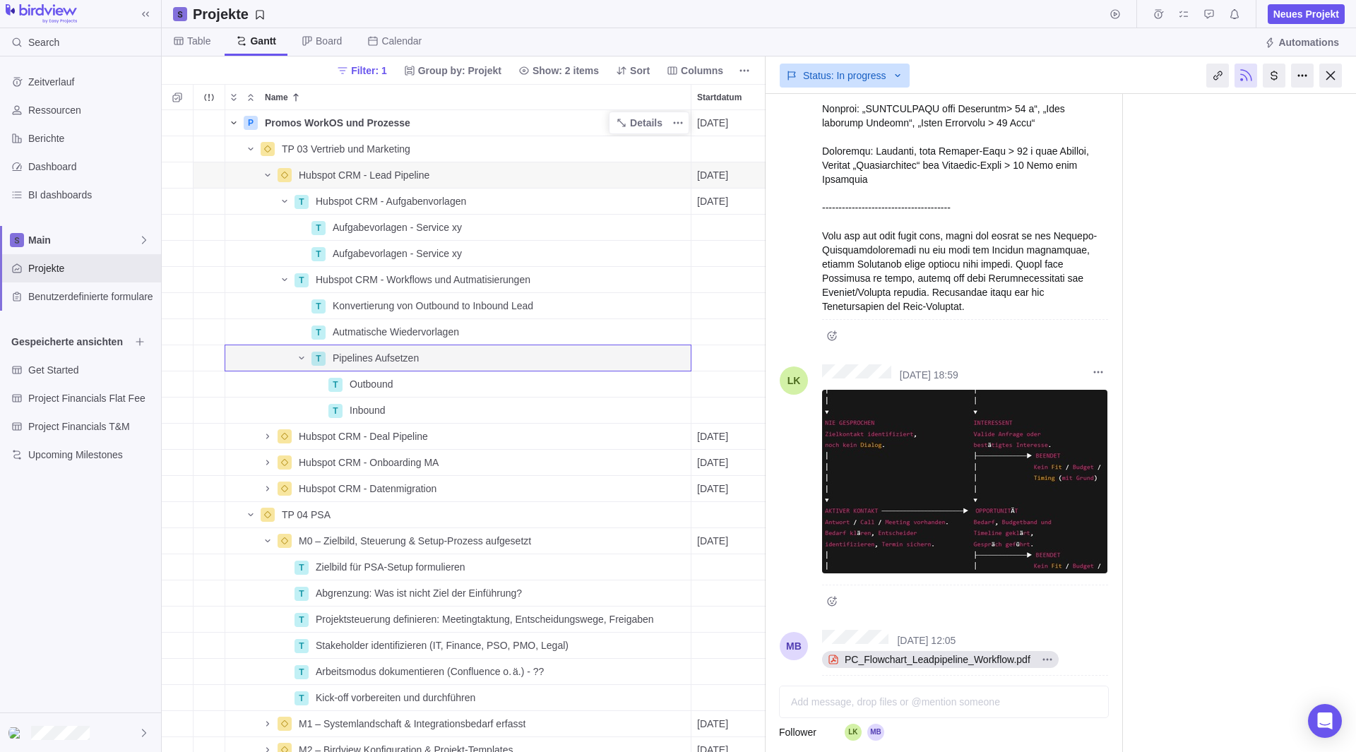
scroll to position [1646, 0]
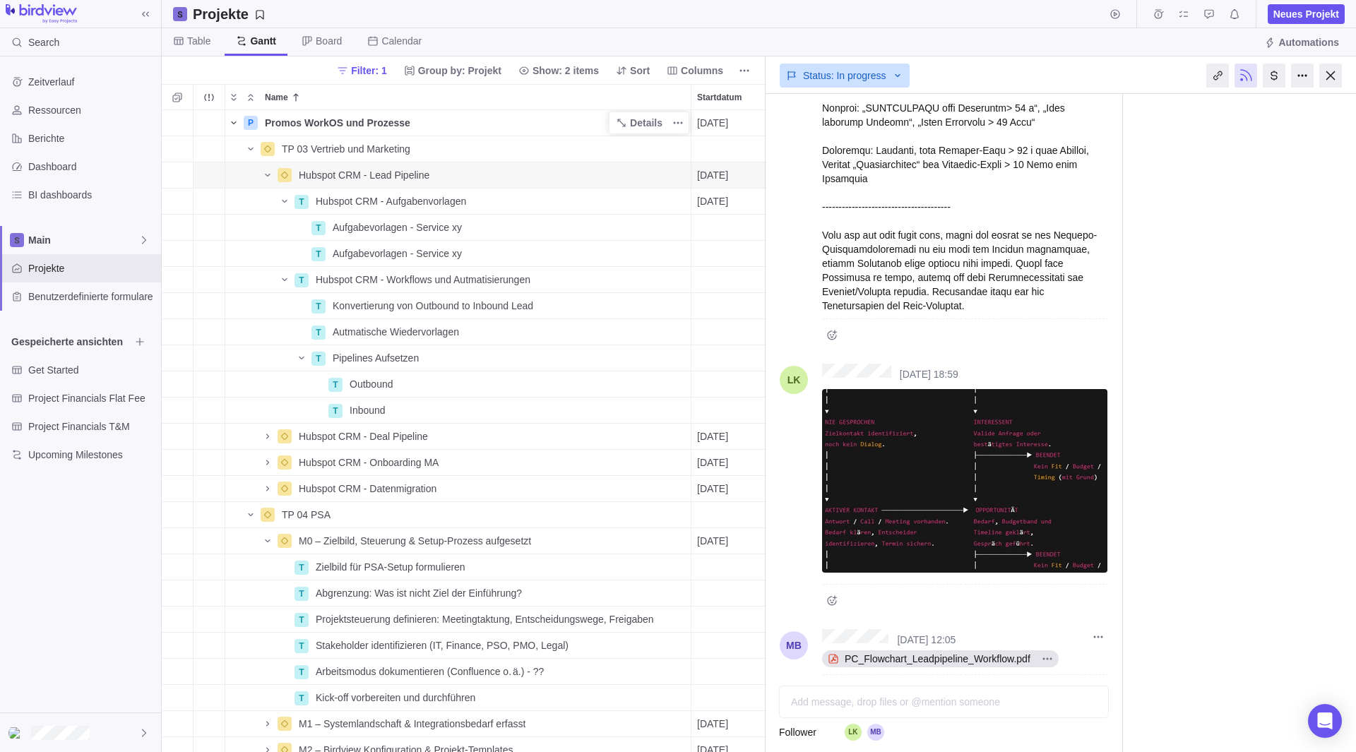
click at [959, 652] on span "PC_Flowchart_Leadpipeline_Workflow.pdf" at bounding box center [937, 659] width 197 height 14
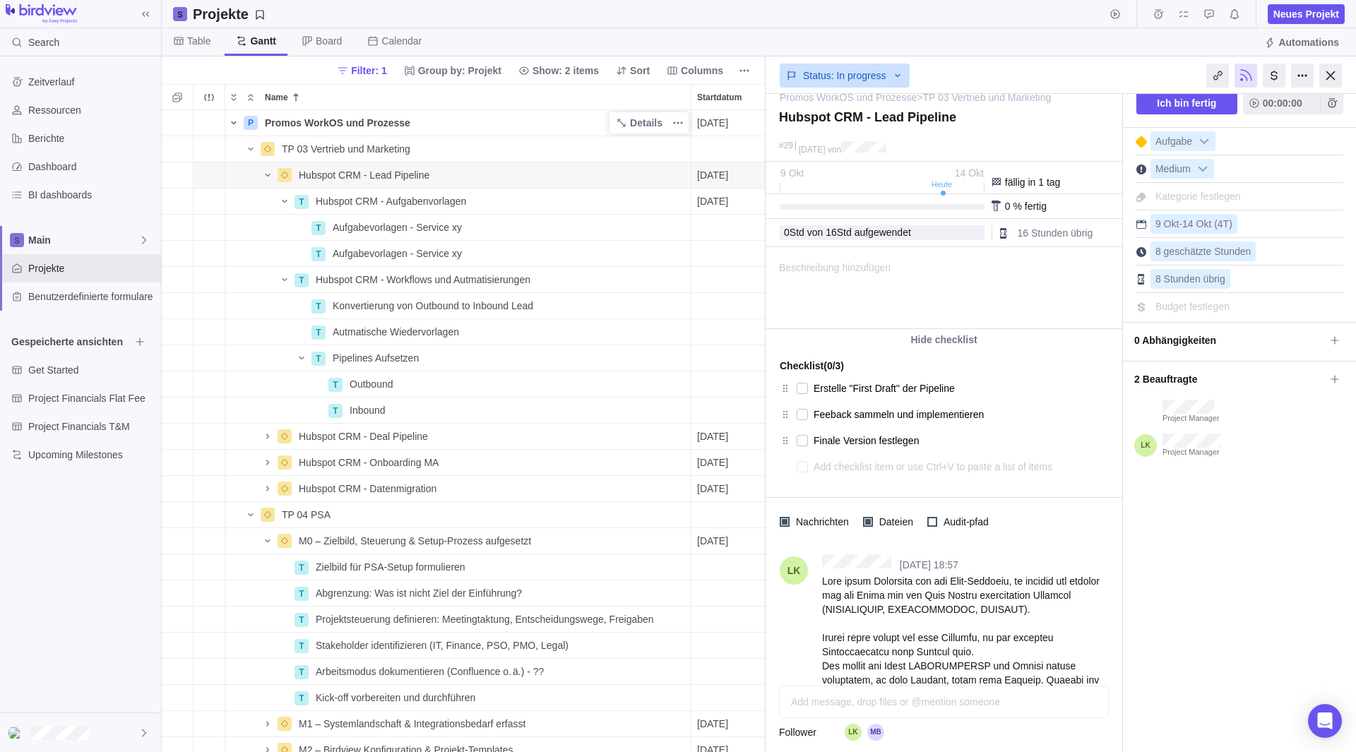
scroll to position [0, 0]
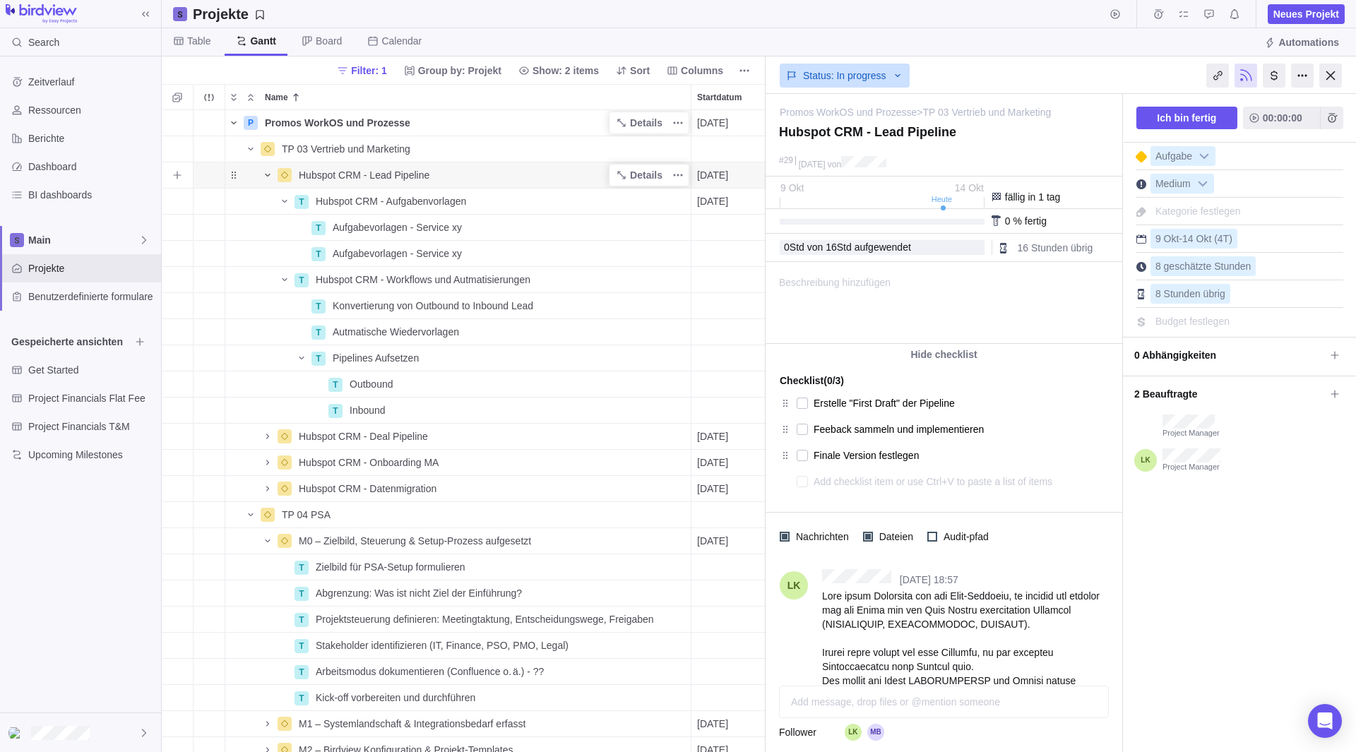
click at [266, 170] on icon "Name" at bounding box center [267, 175] width 11 height 11
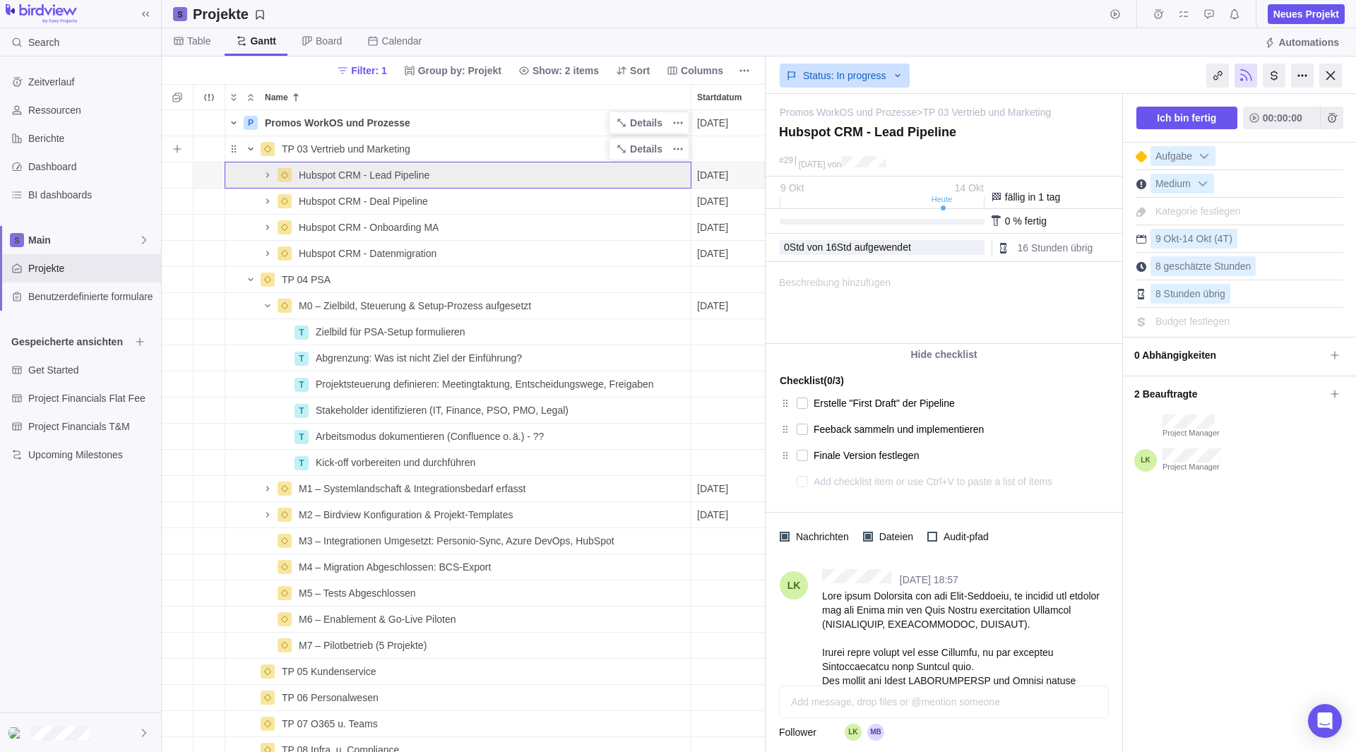
click at [251, 150] on icon "Name" at bounding box center [250, 148] width 11 height 11
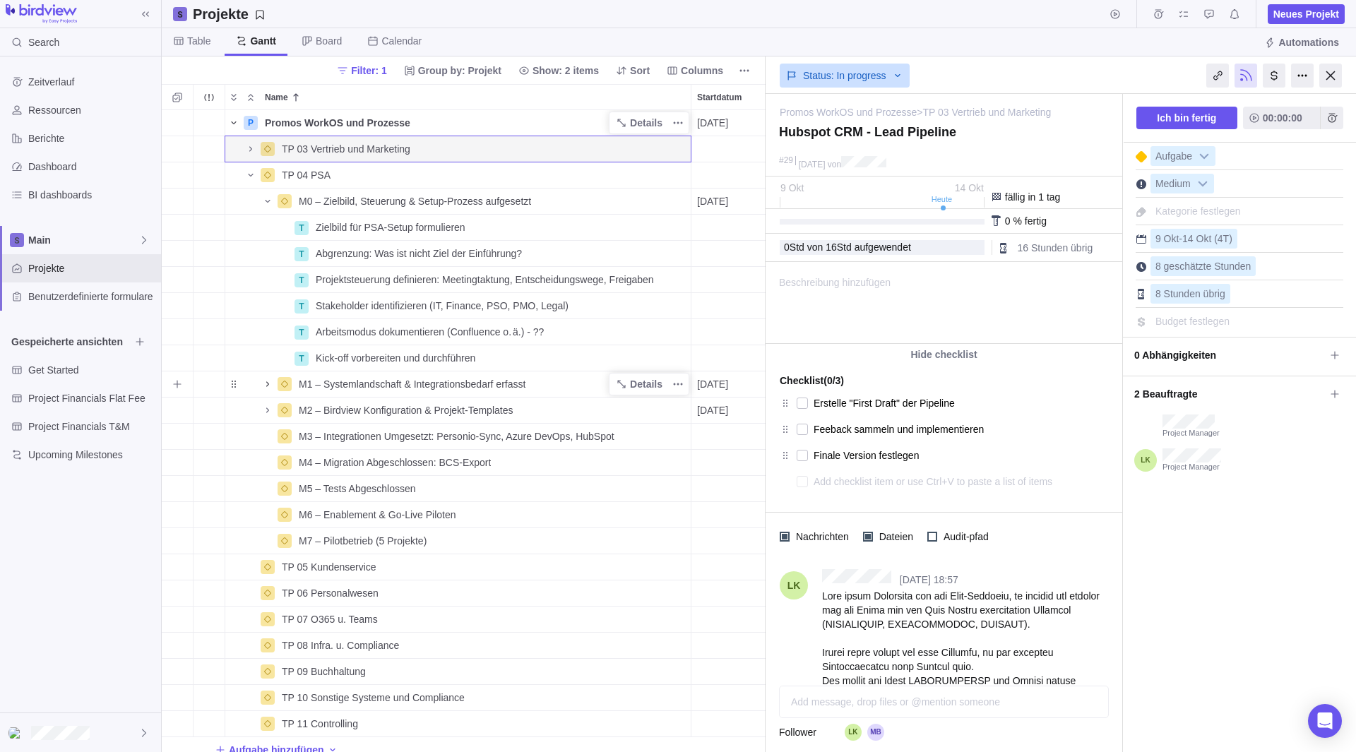
click at [263, 381] on icon "Name" at bounding box center [267, 384] width 11 height 11
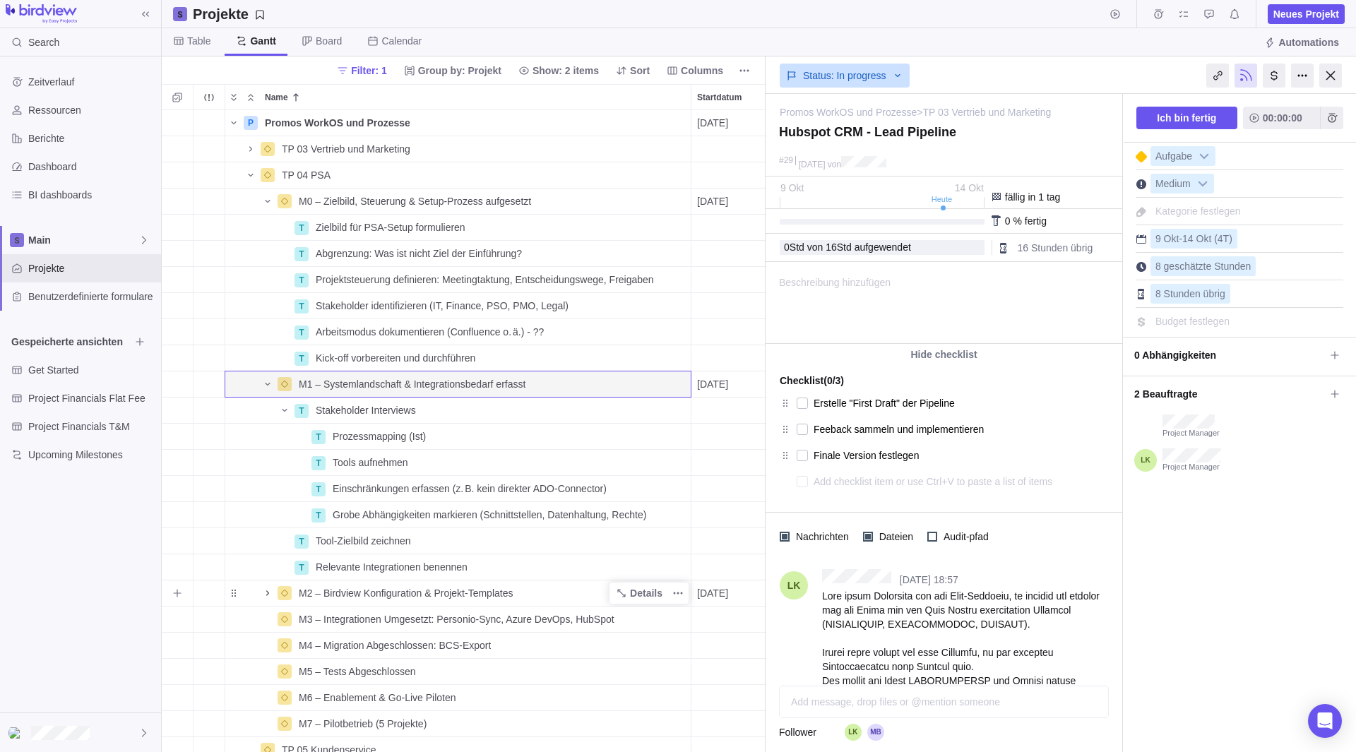
click at [267, 592] on icon "Name" at bounding box center [267, 592] width 3 height 5
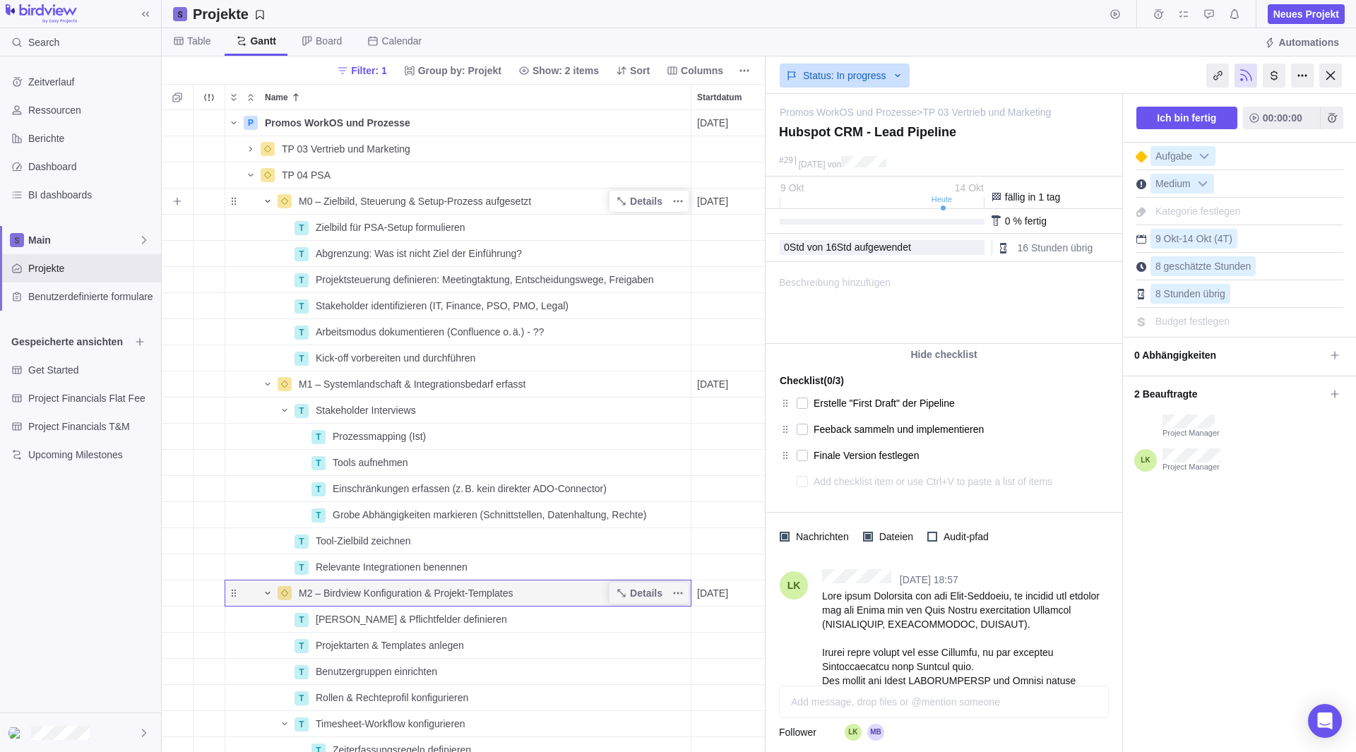
click at [267, 198] on icon "Name" at bounding box center [267, 201] width 11 height 11
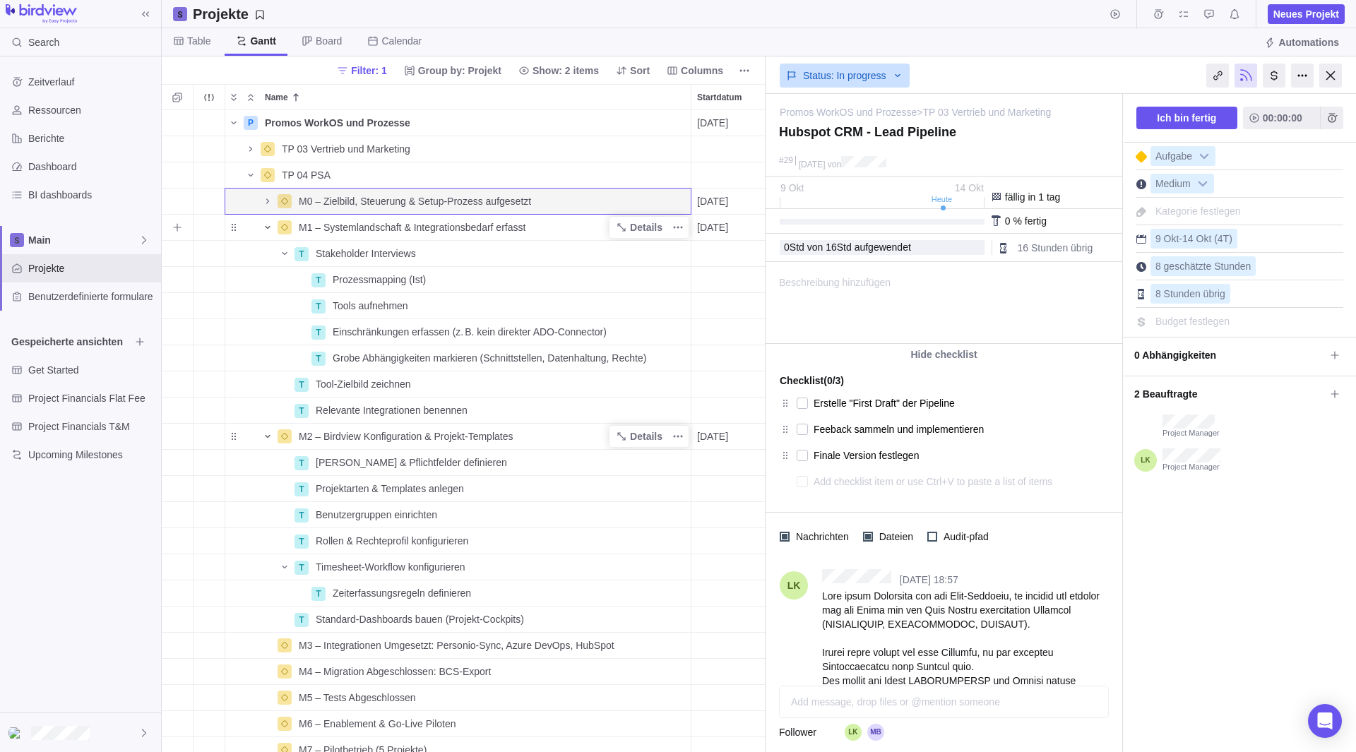
click at [268, 229] on icon "Name" at bounding box center [267, 227] width 5 height 3
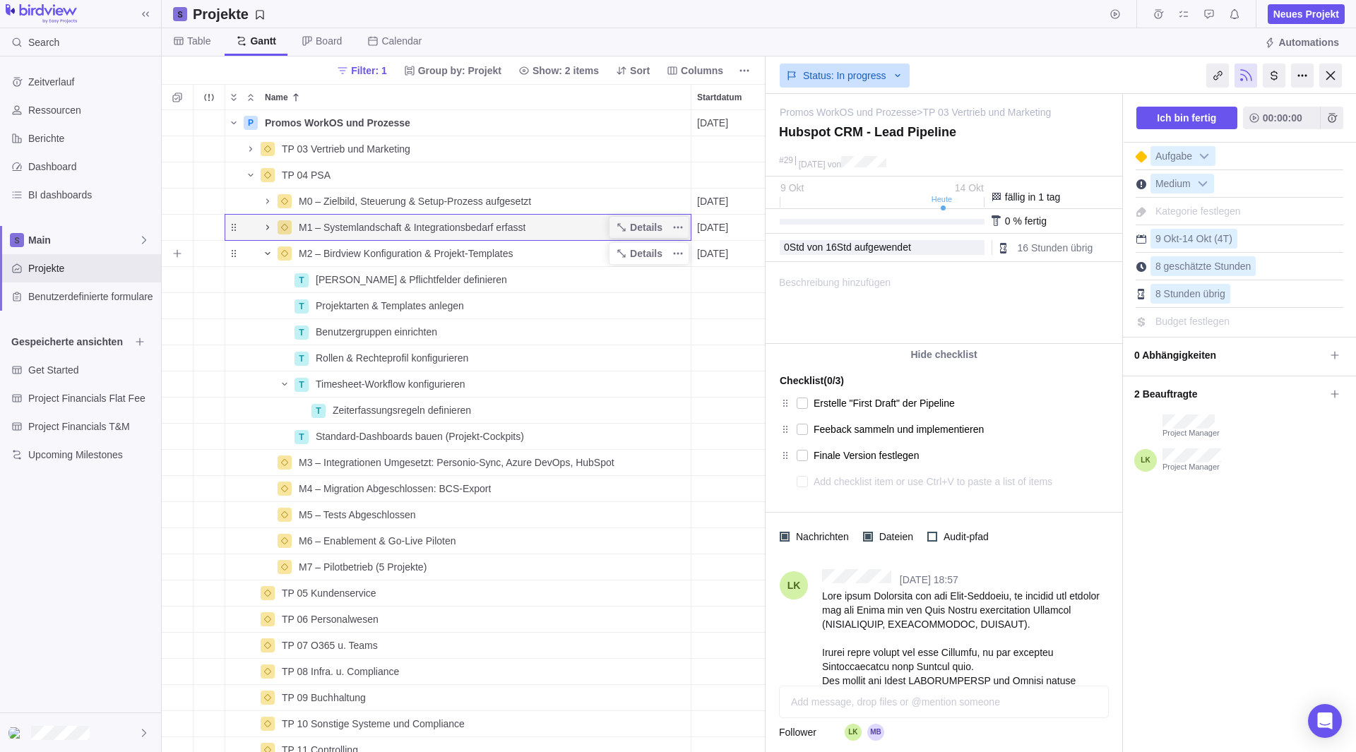
click at [269, 256] on icon "Name" at bounding box center [267, 253] width 11 height 11
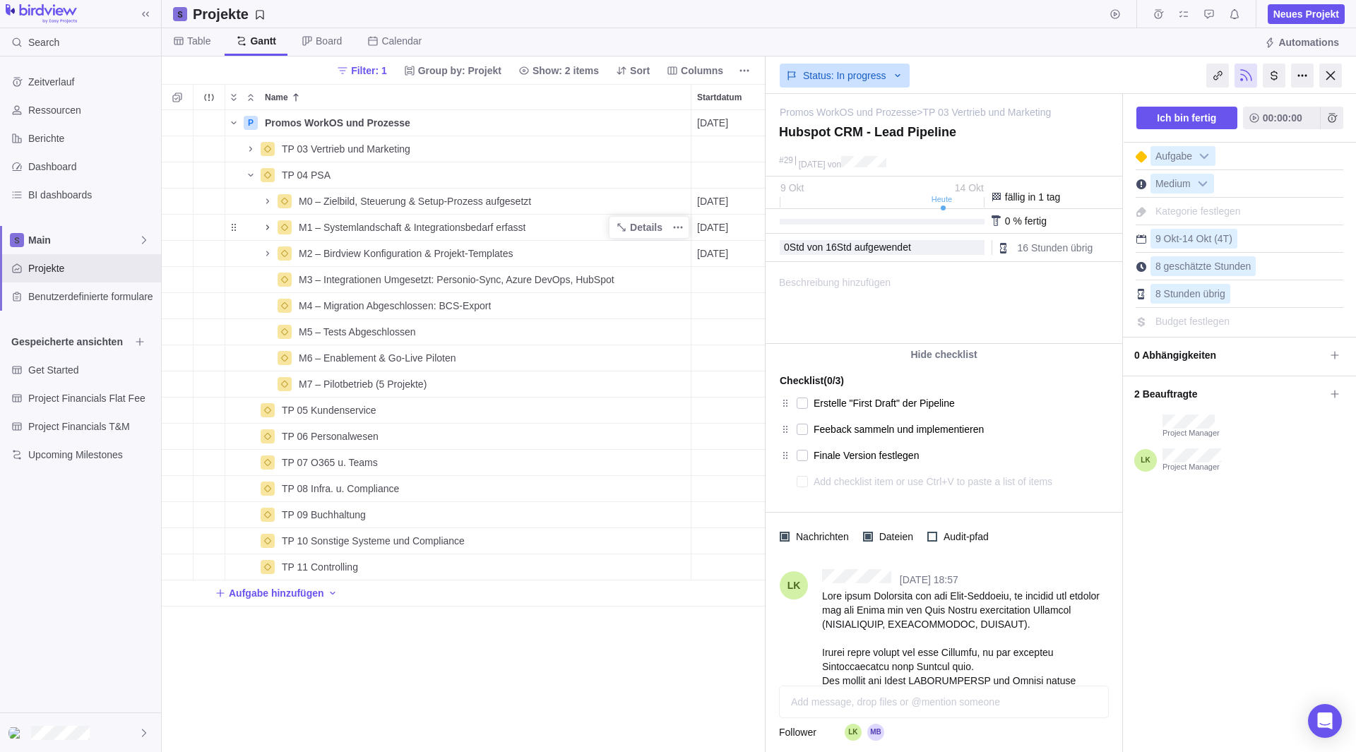
click at [352, 35] on div "Table Gantt Board Calendar" at bounding box center [297, 42] width 271 height 28
click at [350, 385] on span "M7 – Pilotbetrieb (5 Projekte)" at bounding box center [363, 384] width 128 height 14
click at [446, 382] on input "M7 – Pilotbetrieb (5 Projekte)" at bounding box center [491, 384] width 399 height 27
drag, startPoint x: 319, startPoint y: 382, endPoint x: 473, endPoint y: 387, distance: 153.3
click at [473, 387] on input "M7 – Pilotbetrieb (5 Projekte)" at bounding box center [491, 384] width 399 height 27
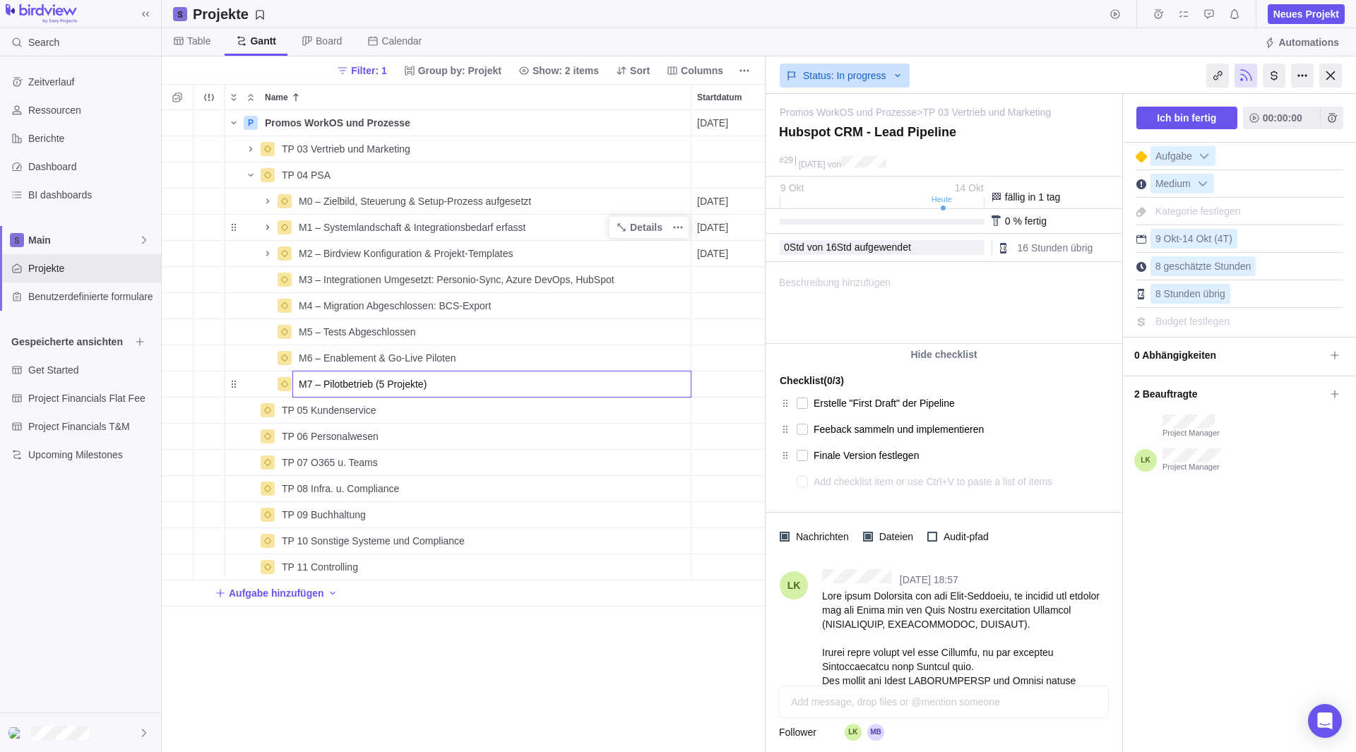
click at [473, 387] on input "M7 – Pilotbetrieb (5 Projekte)" at bounding box center [491, 384] width 399 height 27
click at [267, 198] on div "P Promos WorkOS und Prozesse Details [DATE] [DATE] 107T Open 3 TP 03 Vertrieb u…" at bounding box center [464, 431] width 604 height 642
click at [267, 199] on icon "Name" at bounding box center [267, 200] width 3 height 5
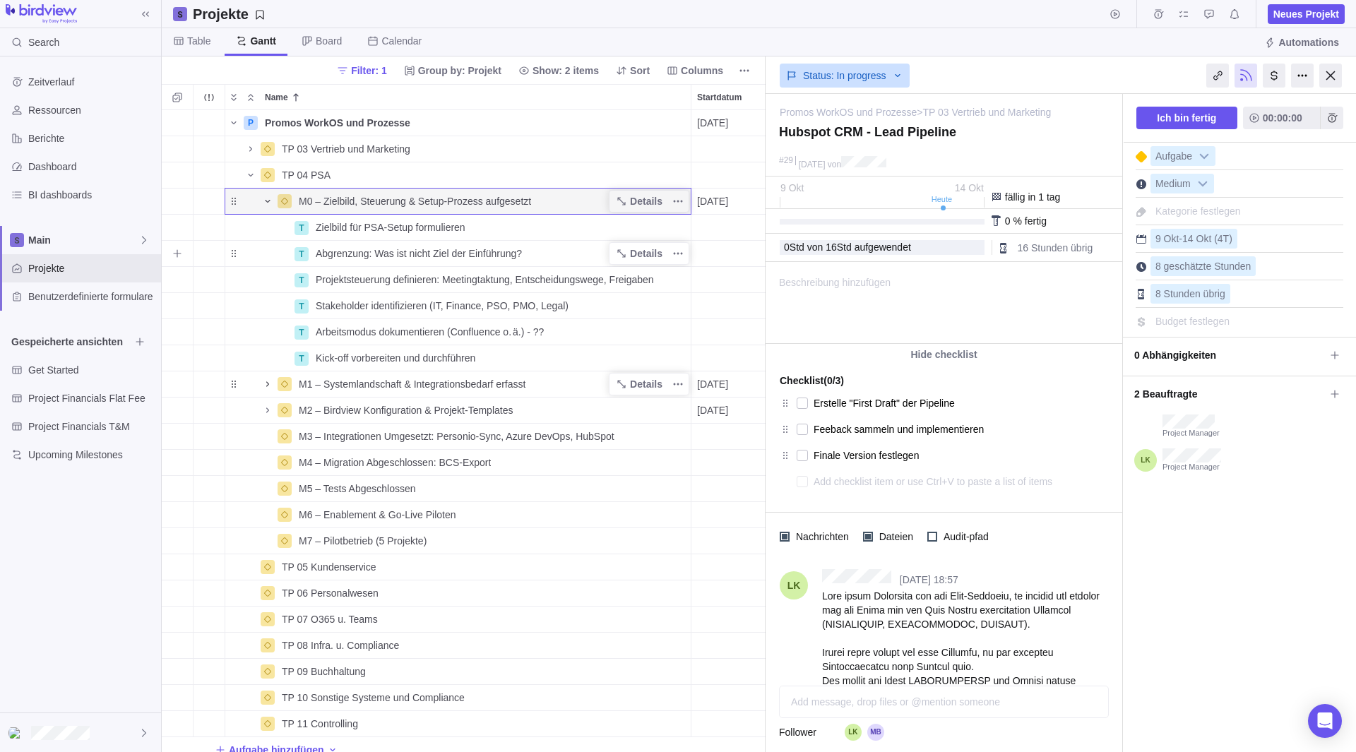
click at [475, 256] on span "Abgrenzung: Was ist nicht Ziel der Einführung?" at bounding box center [419, 254] width 206 height 14
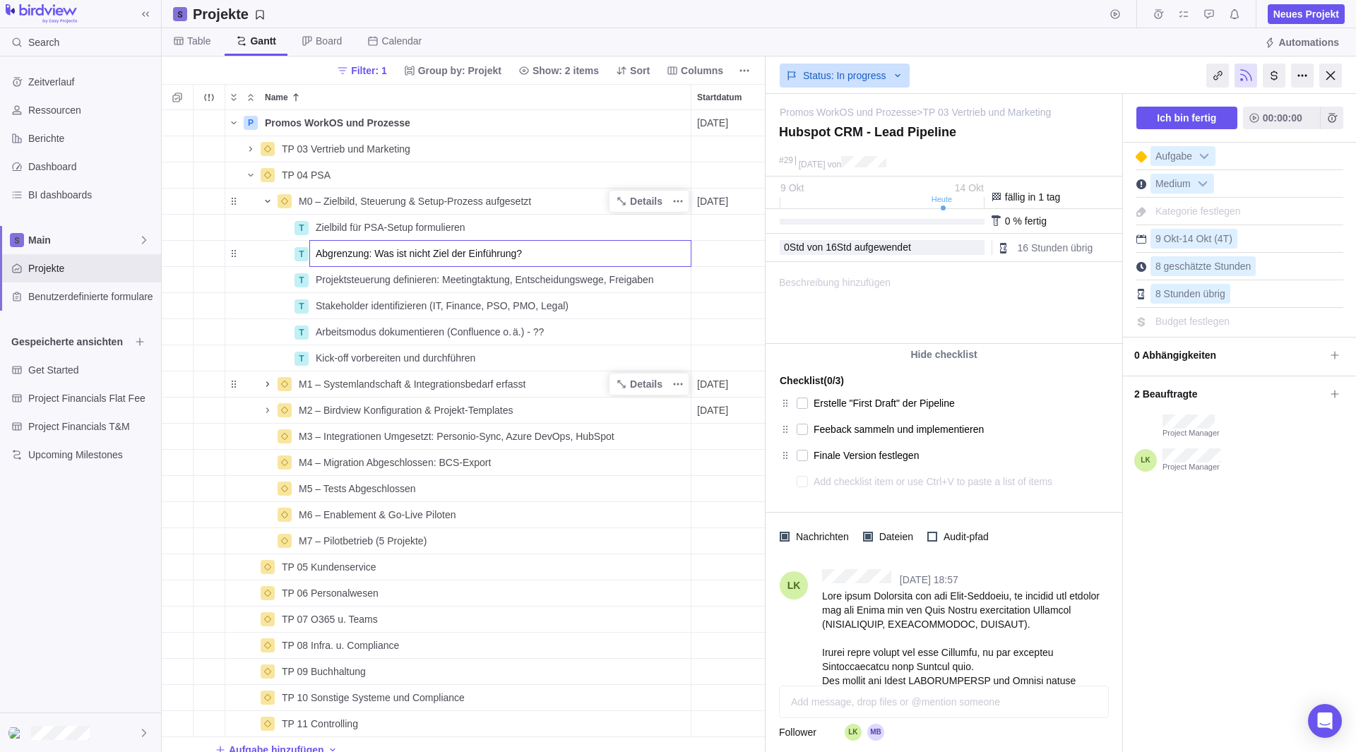
click at [475, 256] on input "Abgrenzung: Was ist nicht Ziel der Einführung?" at bounding box center [500, 253] width 382 height 27
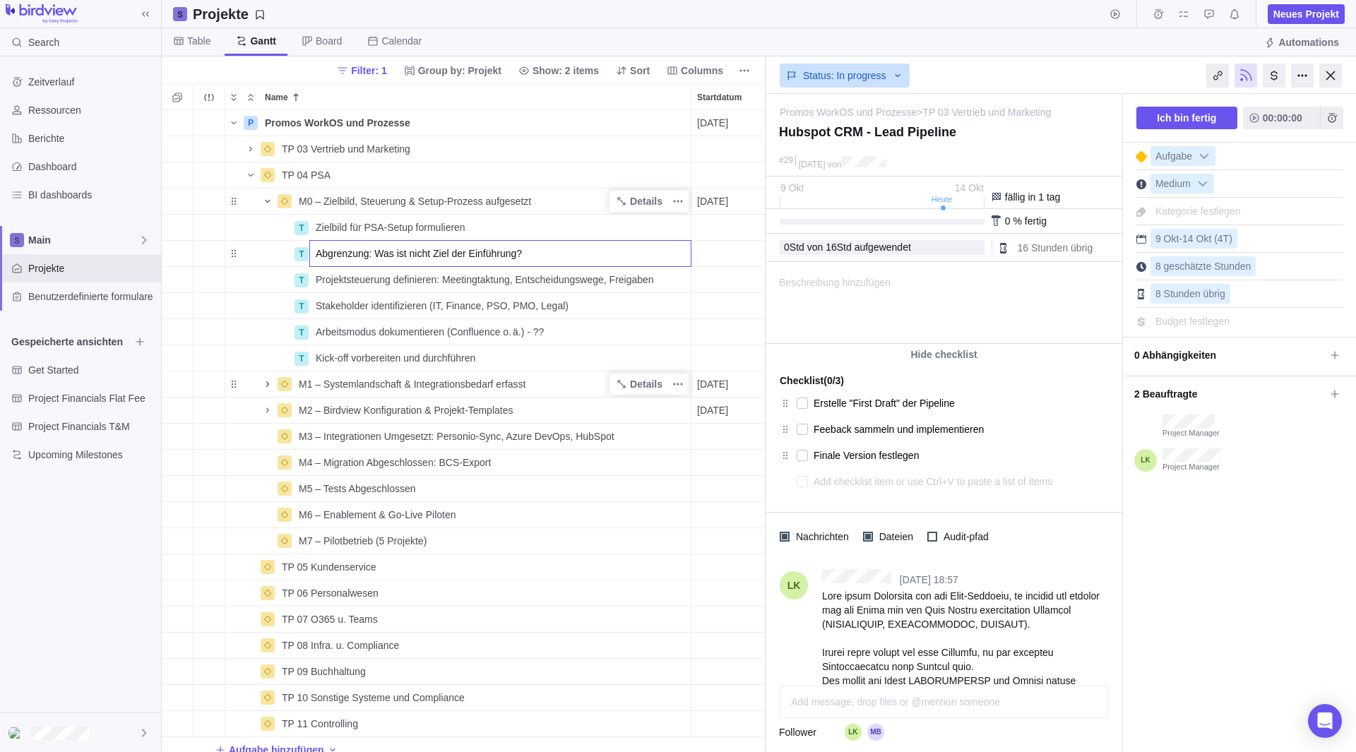
click at [475, 256] on input "Abgrenzung: Was ist nicht Ziel der Einführung?" at bounding box center [500, 253] width 382 height 27
click at [379, 351] on div "P Promos WorkOS und Prozesse Details [DATE] [DATE] 107T Open 3 TP 03 Vertrieb u…" at bounding box center [464, 431] width 604 height 642
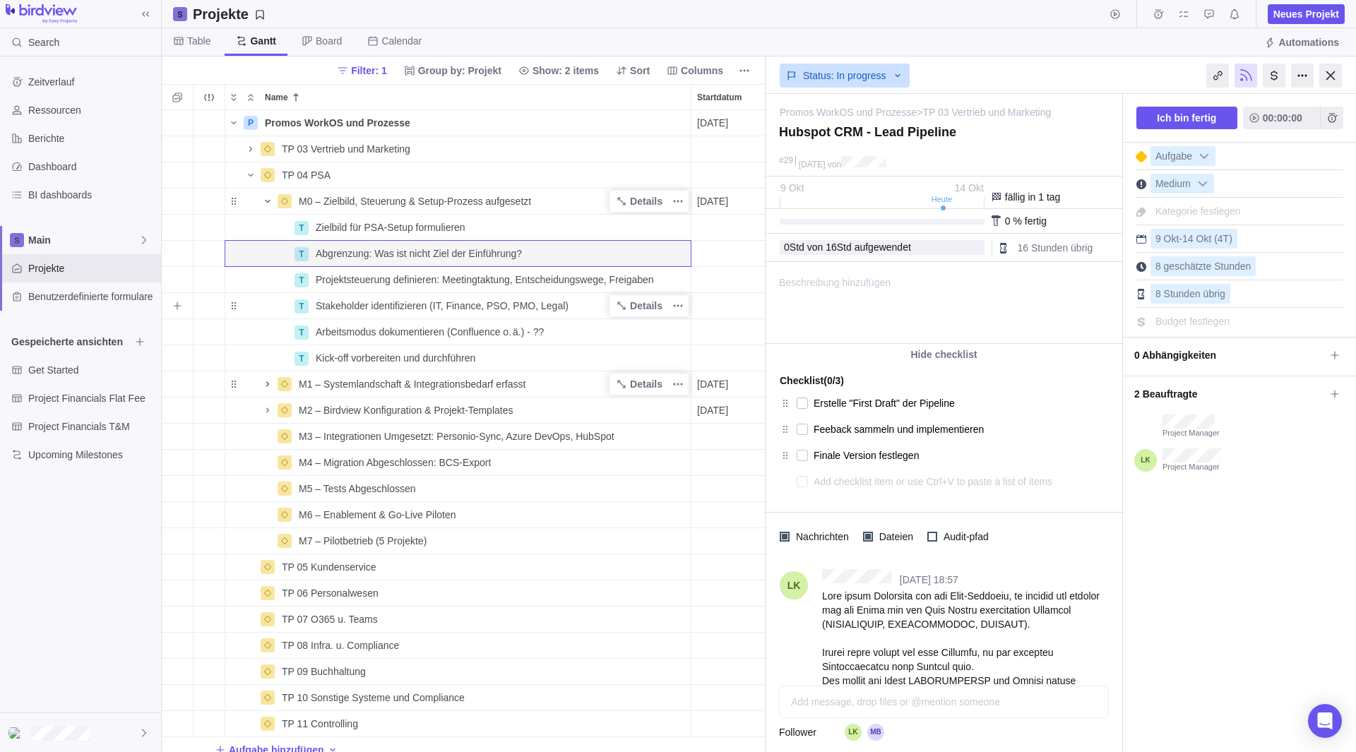
click at [503, 309] on span "Stakeholder identifizieren (IT, Finance, PSO, PMO, Legal)" at bounding box center [442, 306] width 253 height 14
click at [271, 387] on div "P Promos WorkOS und Prozesse Details [DATE] [DATE] 107T Open 3 TP 03 Vertrieb u…" at bounding box center [464, 431] width 604 height 642
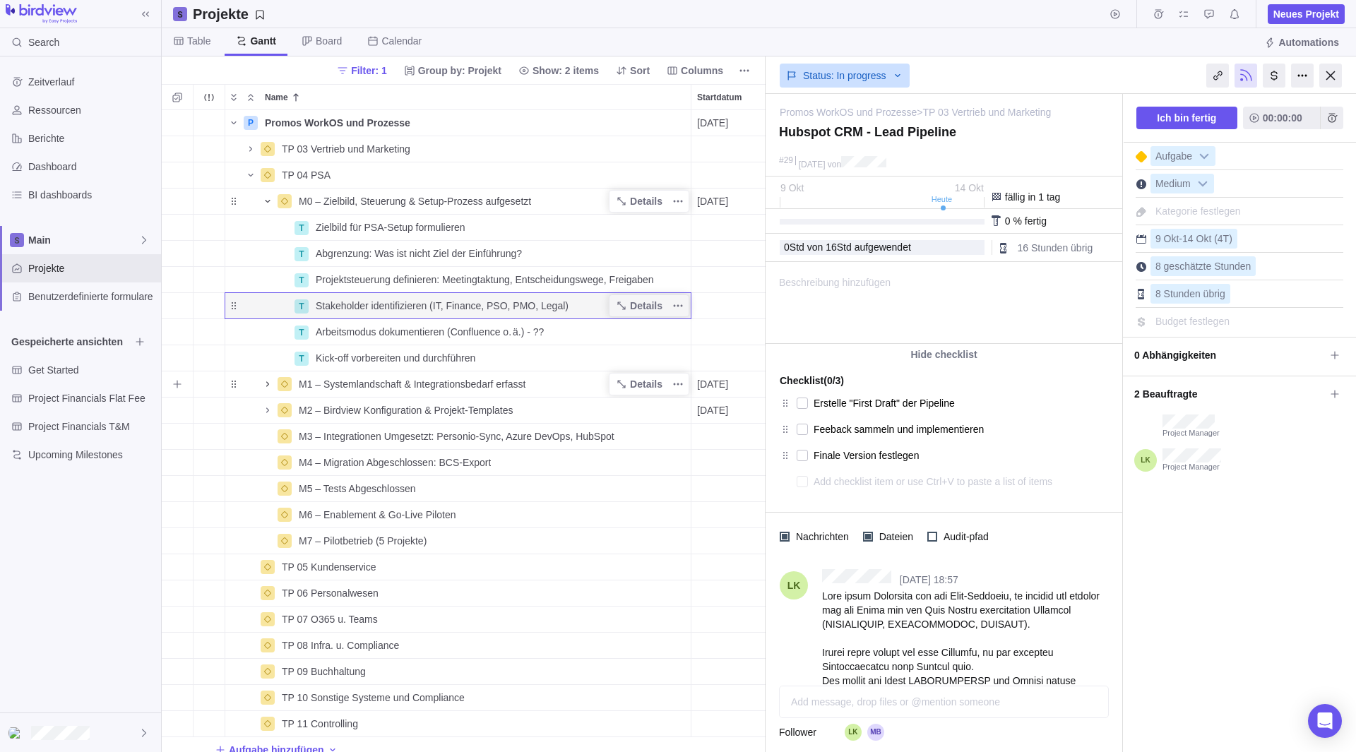
click at [266, 382] on icon "Name" at bounding box center [267, 383] width 3 height 5
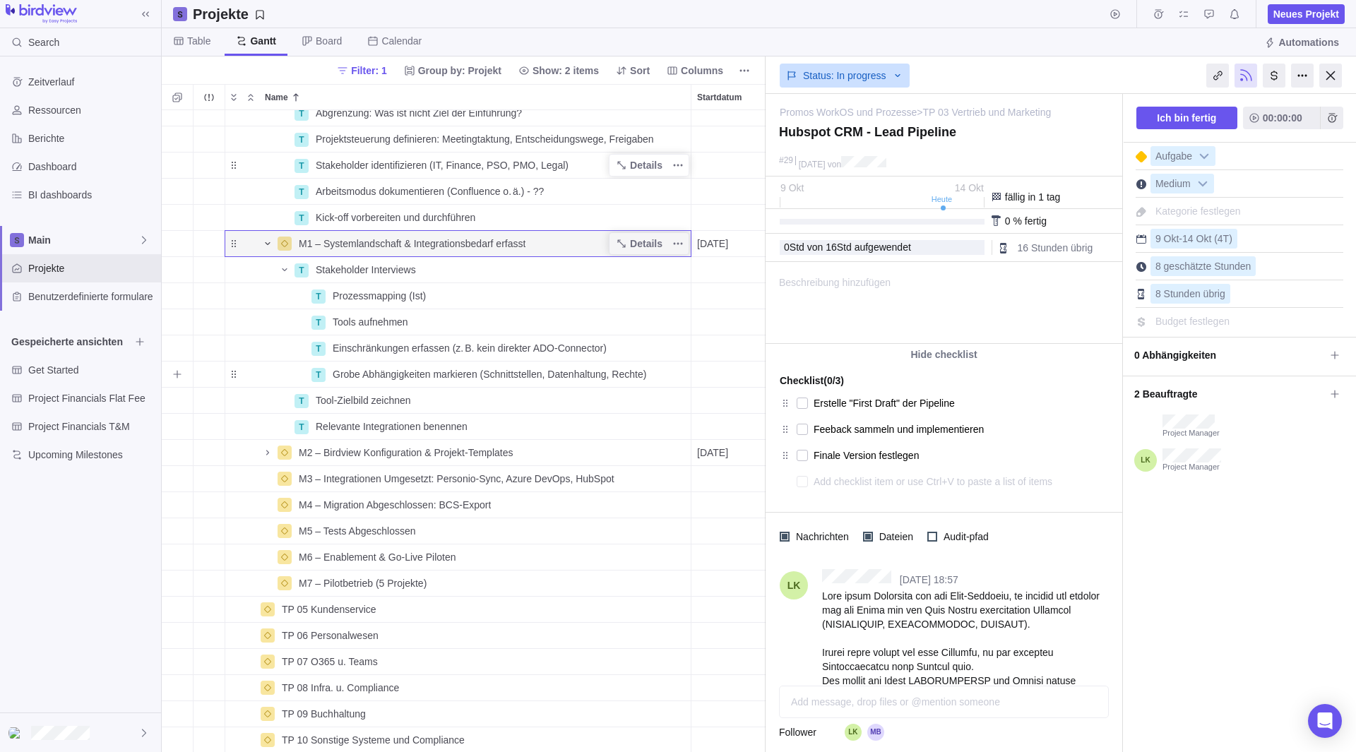
scroll to position [141, 0]
click at [963, 68] on div at bounding box center [1330, 76] width 23 height 24
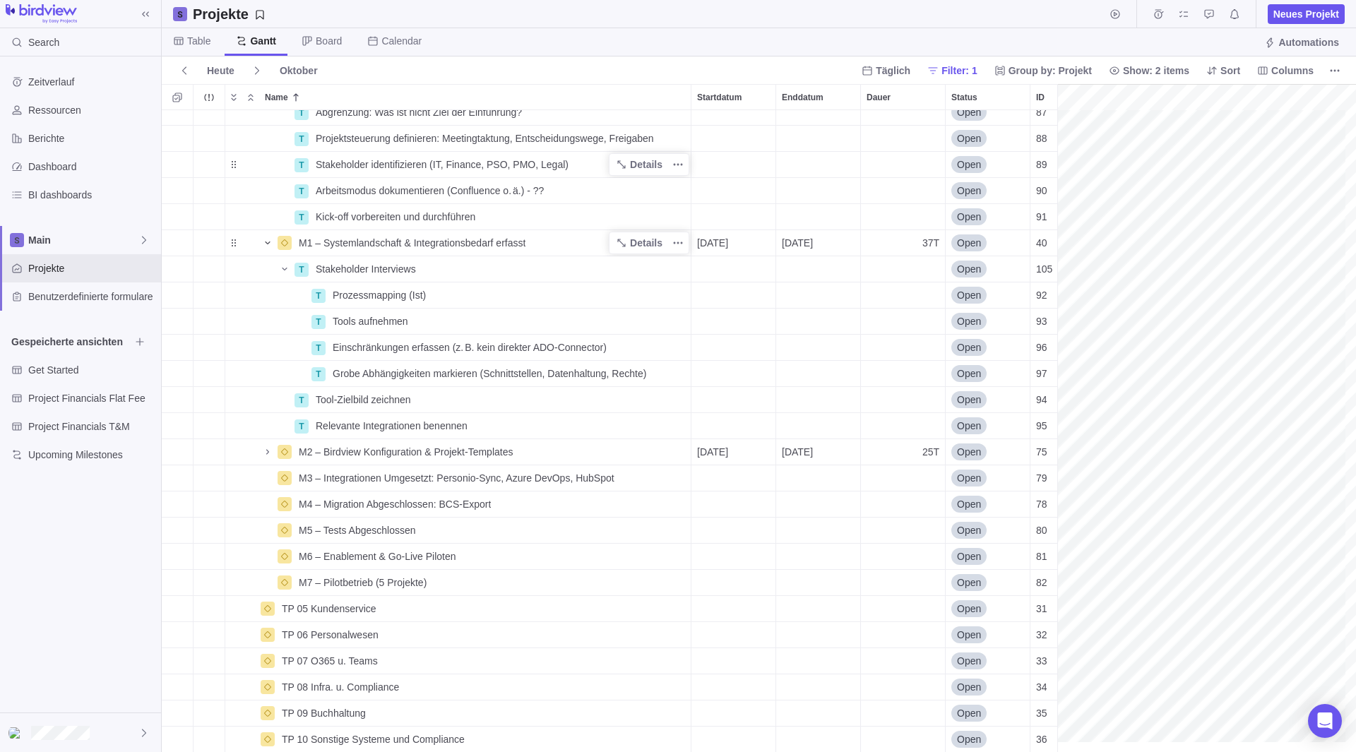
scroll to position [141, 703]
drag, startPoint x: 1063, startPoint y: 289, endPoint x: 873, endPoint y: 292, distance: 190.0
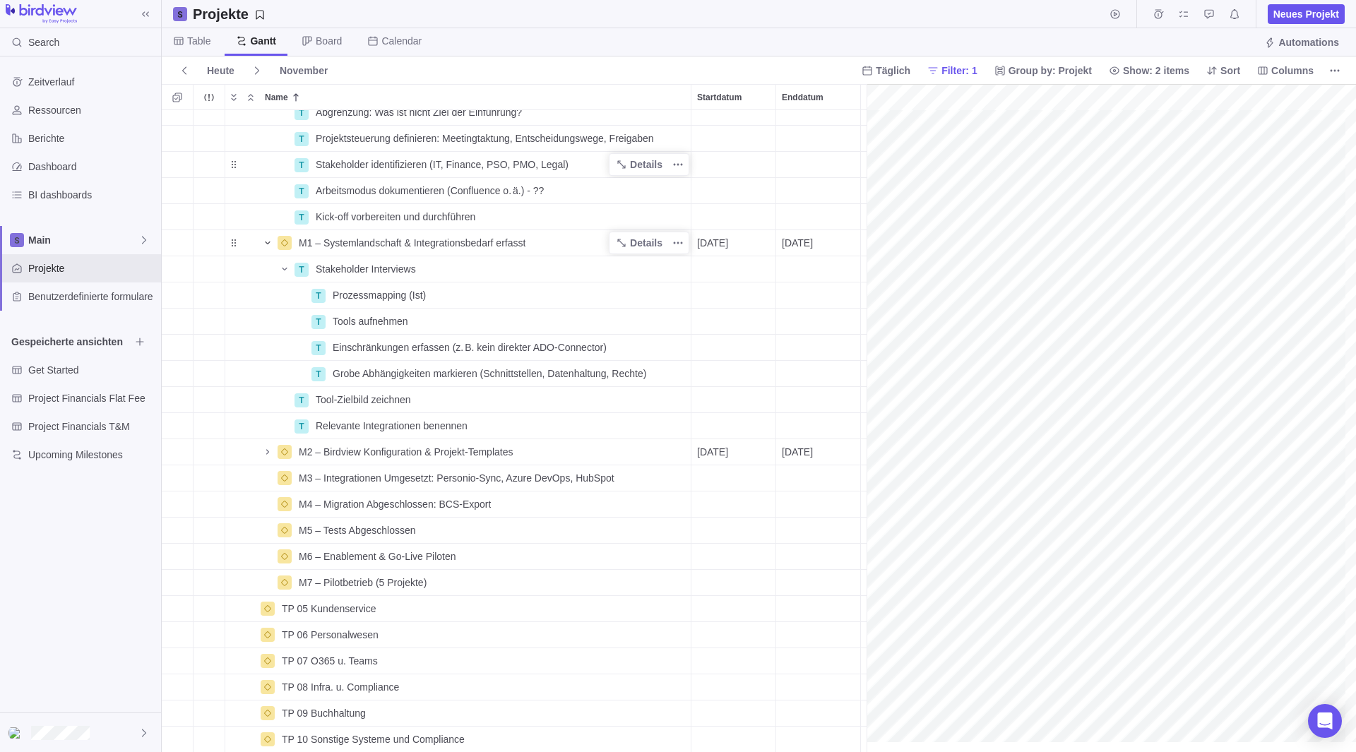
scroll to position [141, 3683]
drag, startPoint x: 866, startPoint y: 295, endPoint x: 963, endPoint y: 299, distance: 97.6
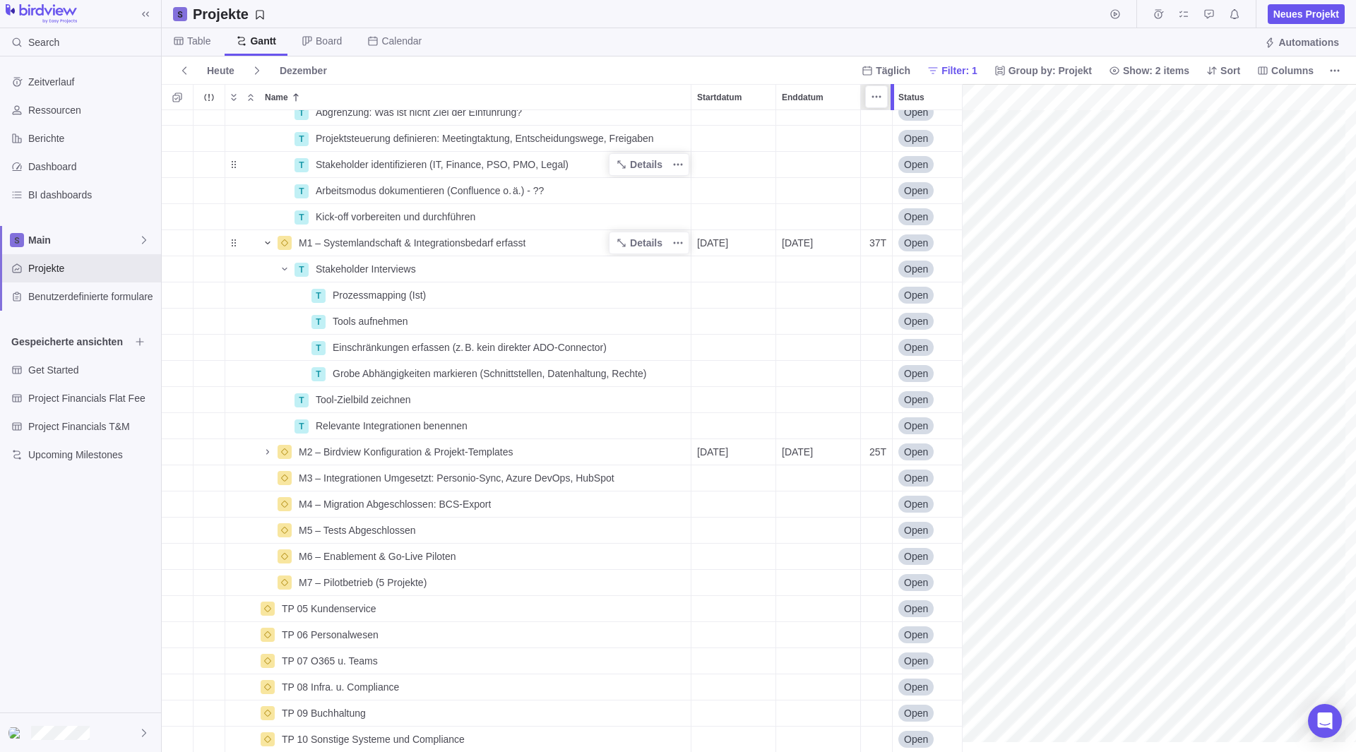
drag, startPoint x: 945, startPoint y: 104, endPoint x: 843, endPoint y: 128, distance: 105.2
click at [843, 128] on div "Name Startdatum Enddatum Dauer Status ID Abhängigkeit Beautragten T Abgrenzung:…" at bounding box center [759, 418] width 1194 height 668
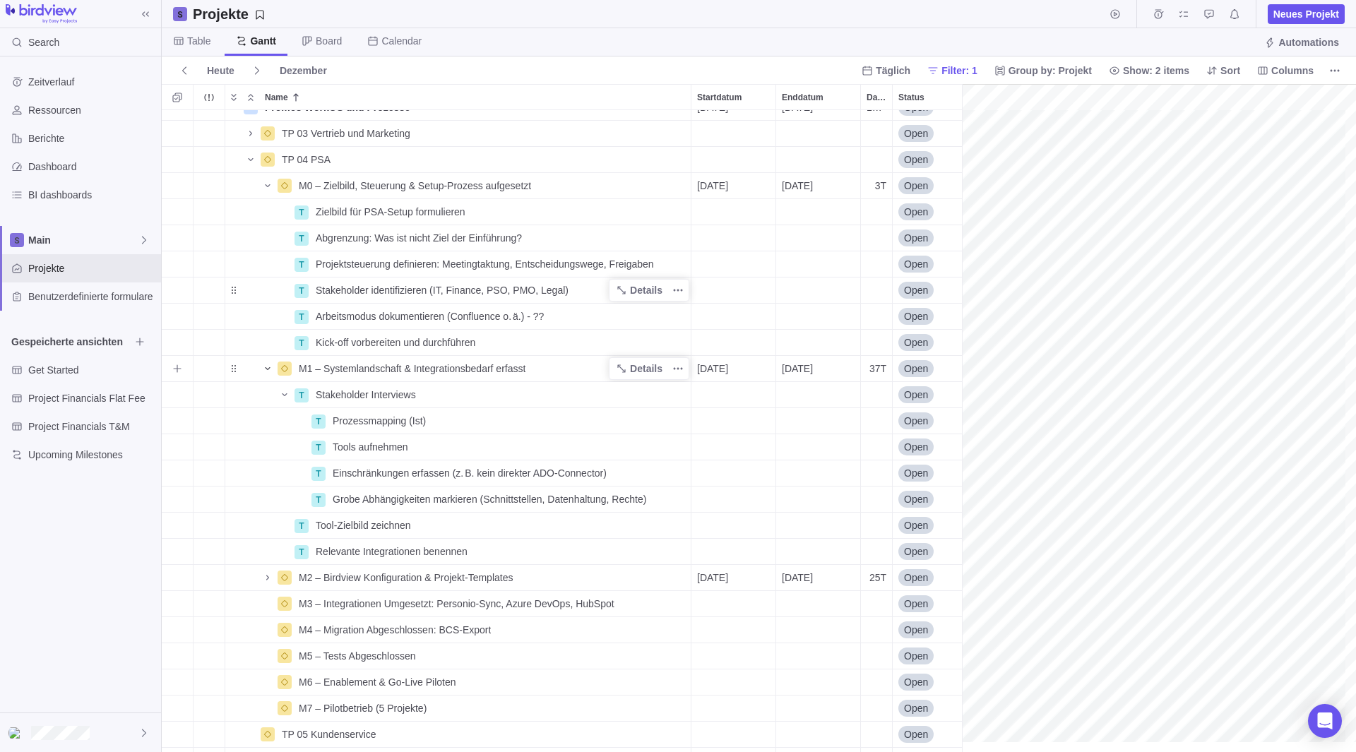
scroll to position [0, 3693]
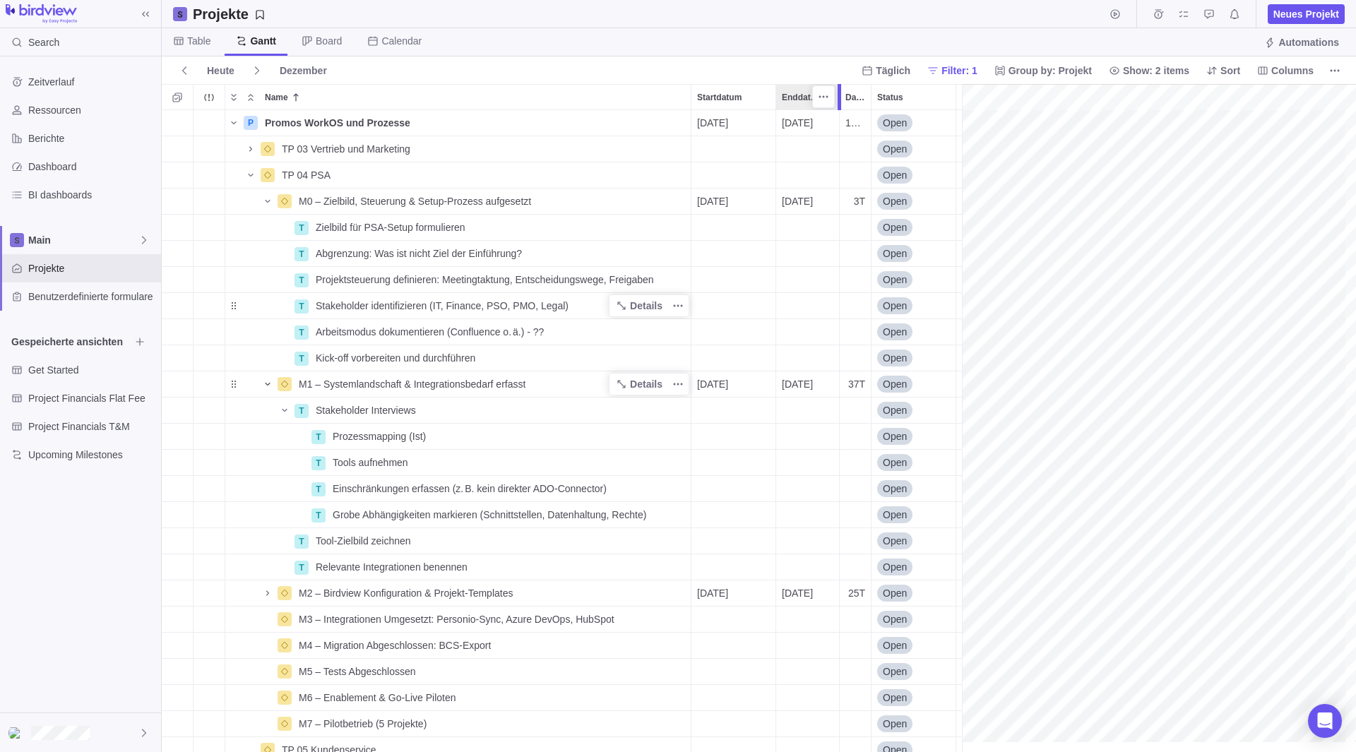
drag, startPoint x: 859, startPoint y: 93, endPoint x: 835, endPoint y: 99, distance: 24.7
click at [835, 99] on div "Name Startdatum Enddatum Dauer Status ID Abhängigkeit Beautragten P Promos Work…" at bounding box center [759, 418] width 1194 height 668
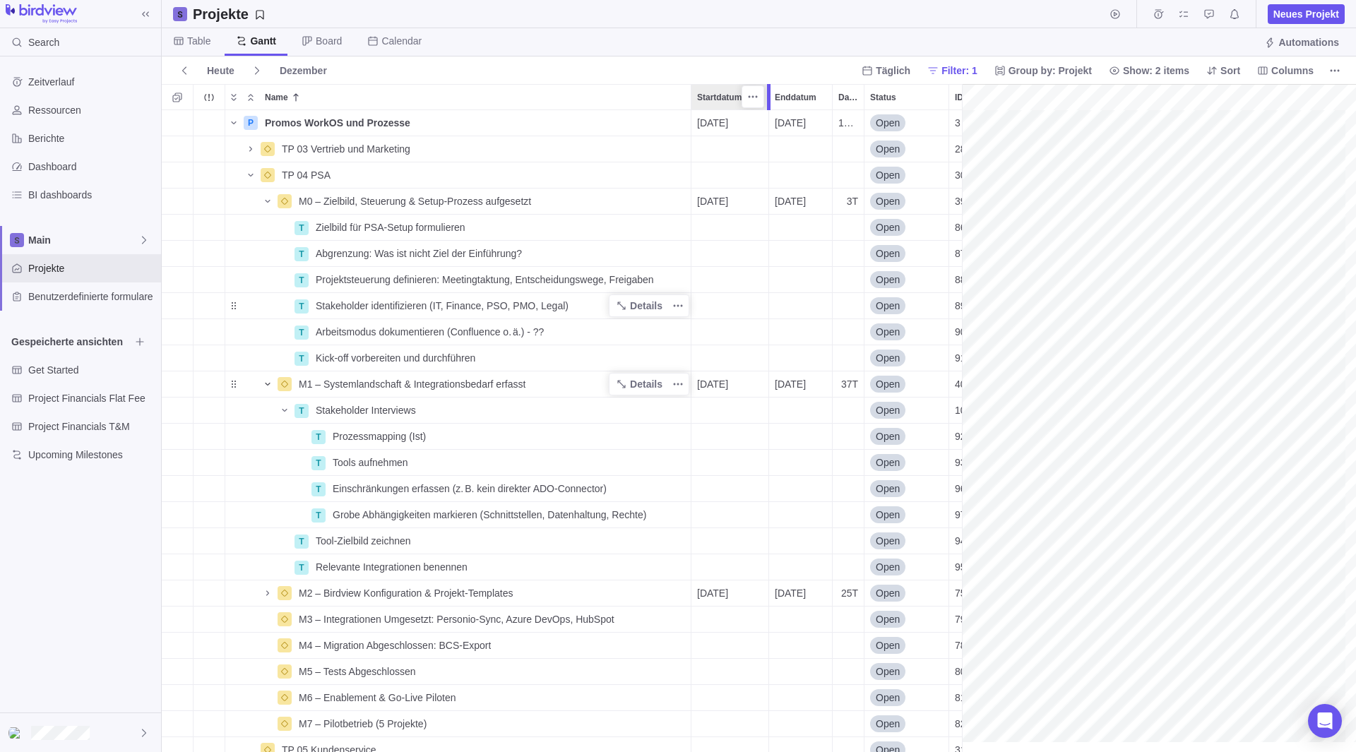
drag, startPoint x: 777, startPoint y: 103, endPoint x: 764, endPoint y: 103, distance: 12.7
click at [765, 103] on div at bounding box center [770, 97] width 11 height 26
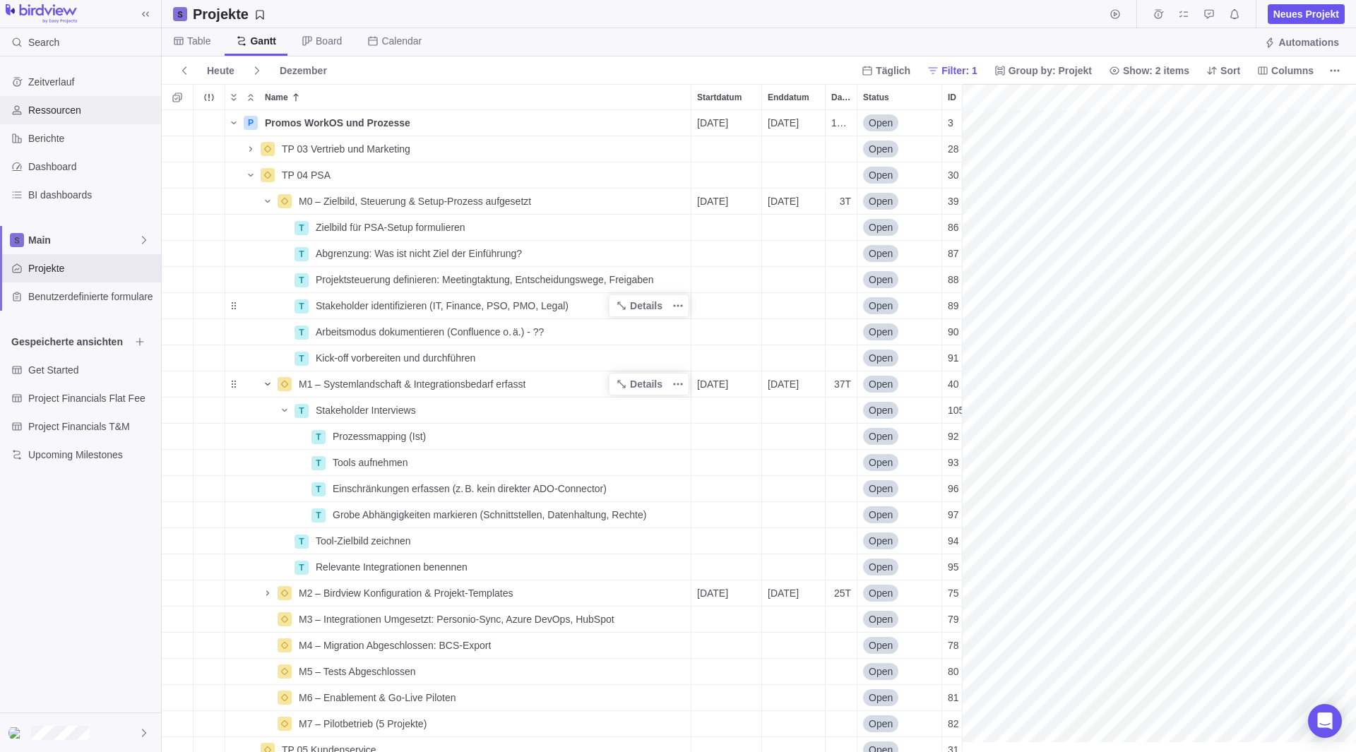
click at [86, 112] on span "Ressourcen" at bounding box center [91, 110] width 127 height 14
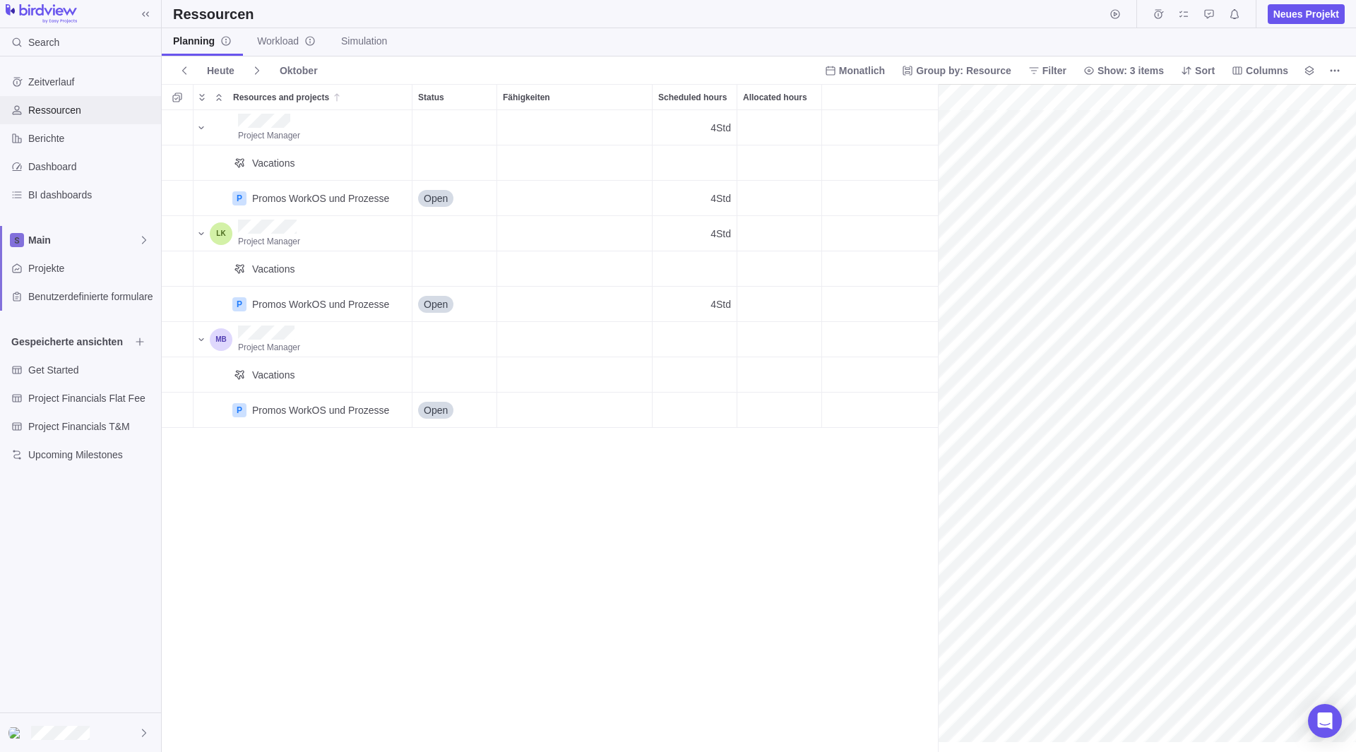
scroll to position [0, 73]
click at [266, 42] on span "Workload" at bounding box center [286, 41] width 59 height 14
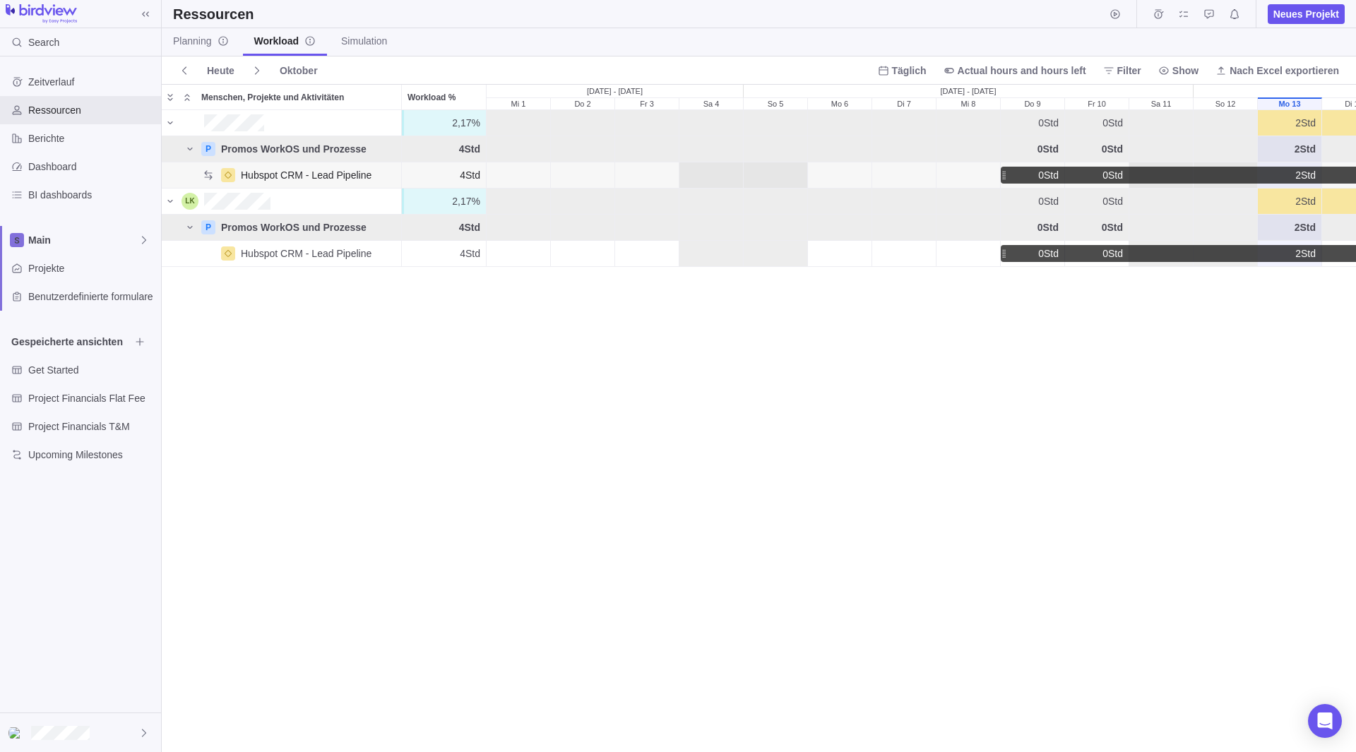
scroll to position [631, 1184]
click at [188, 47] on span "Planning" at bounding box center [201, 41] width 56 height 14
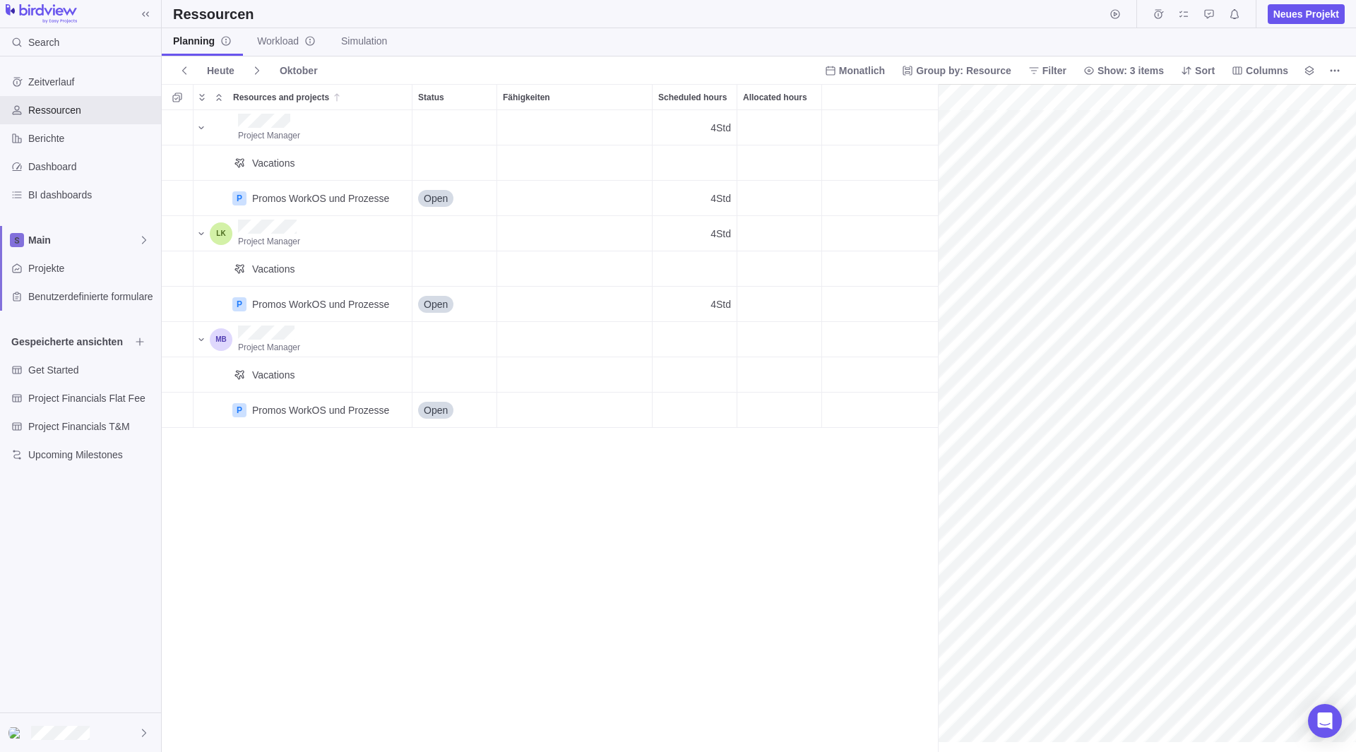
scroll to position [0, 73]
click at [66, 78] on span "Zeitverlauf" at bounding box center [91, 82] width 127 height 14
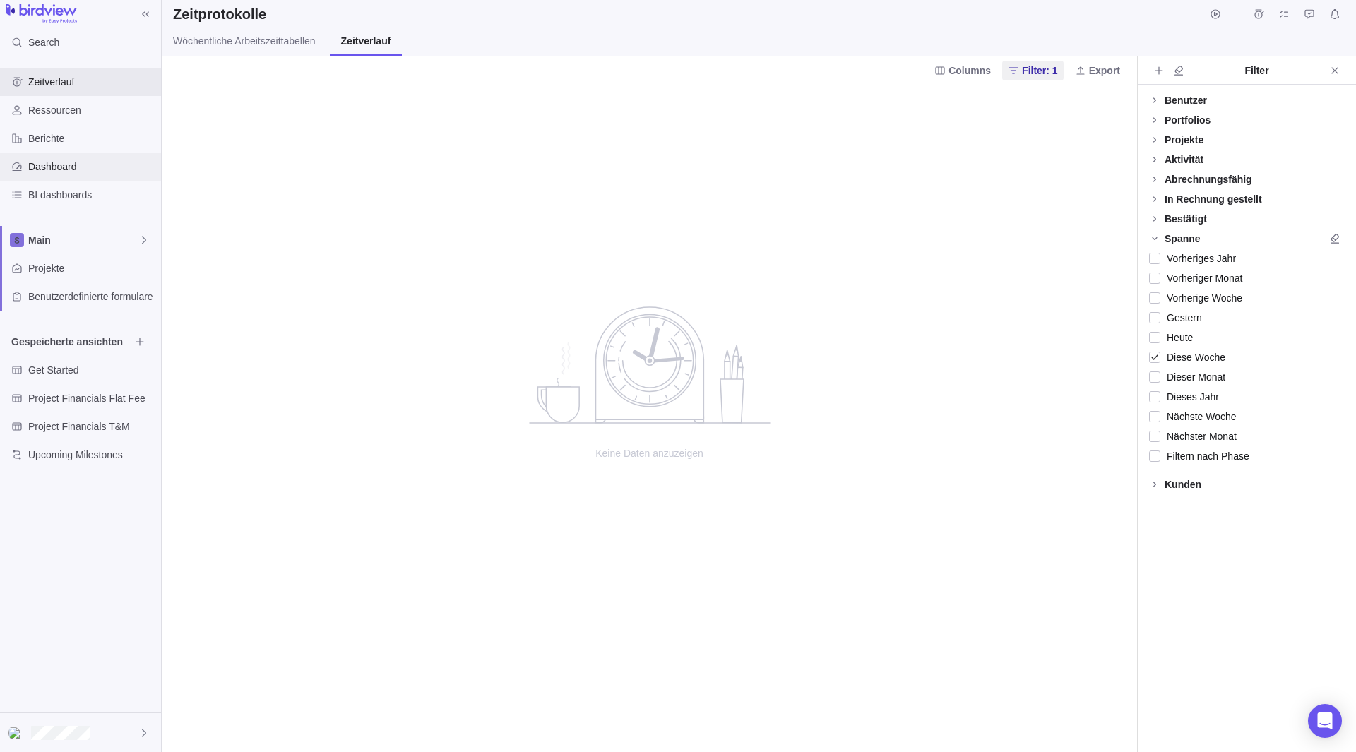
click at [69, 158] on div "Dashboard" at bounding box center [80, 167] width 161 height 28
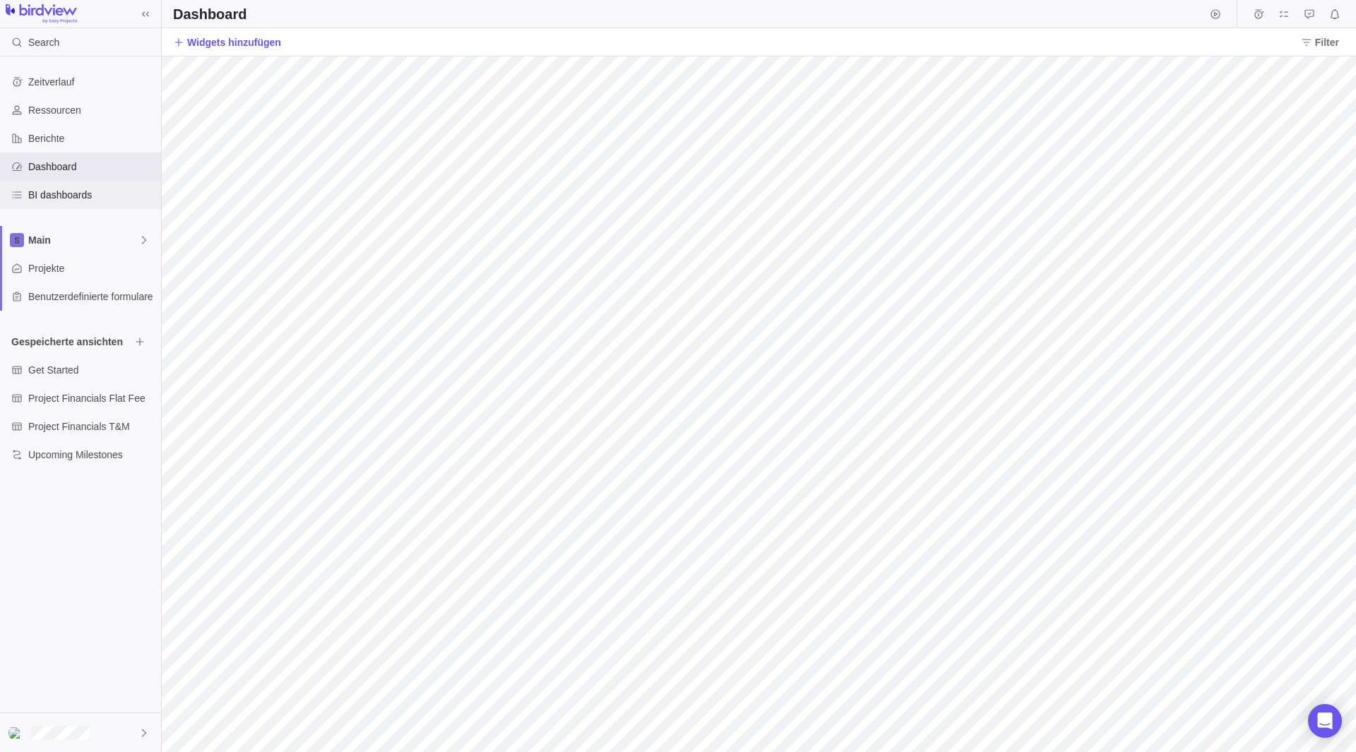
click at [64, 194] on span "BI dashboards" at bounding box center [91, 195] width 127 height 14
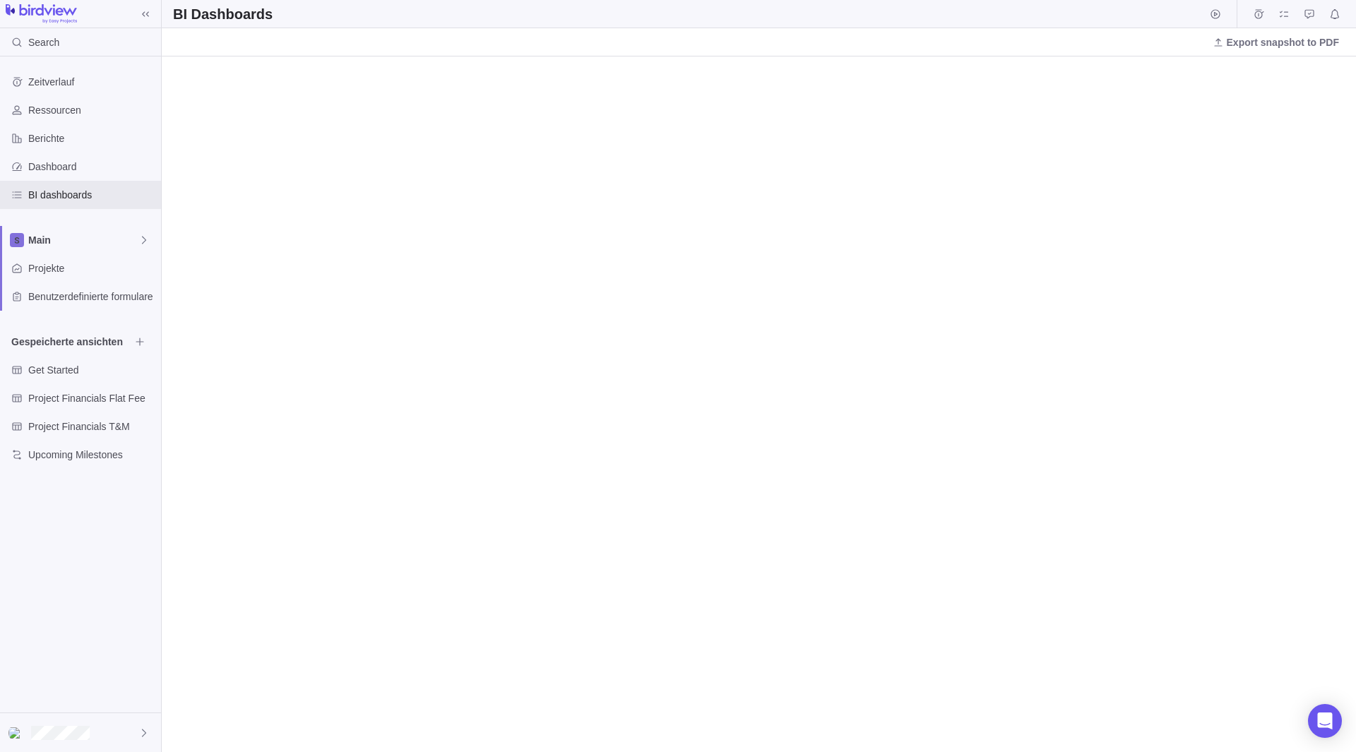
click at [41, 569] on div "Zeitverlauf Ressourcen Berichte Dashboard BI dashboards Main Projekte Benutzerd…" at bounding box center [80, 385] width 161 height 656
click at [82, 278] on div "Projekte" at bounding box center [80, 268] width 161 height 28
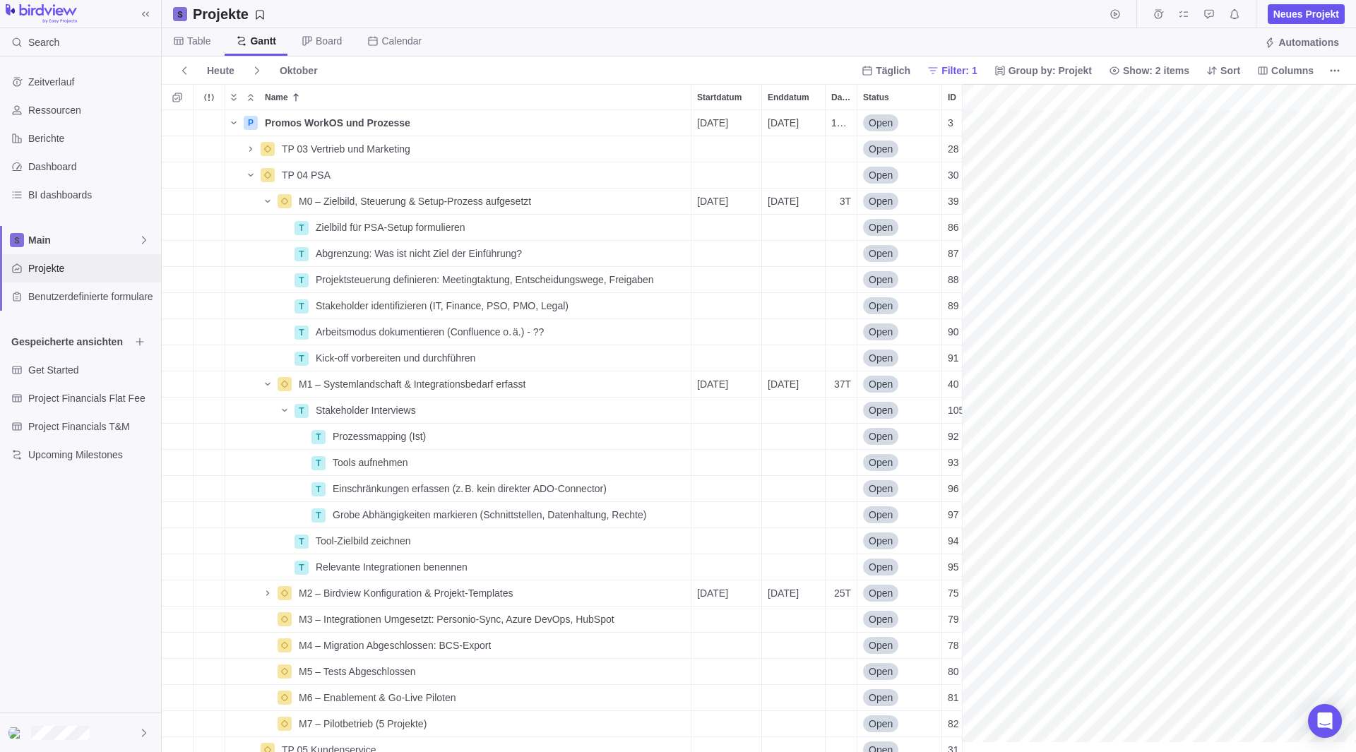
scroll to position [0, 703]
